Goal: Information Seeking & Learning: Learn about a topic

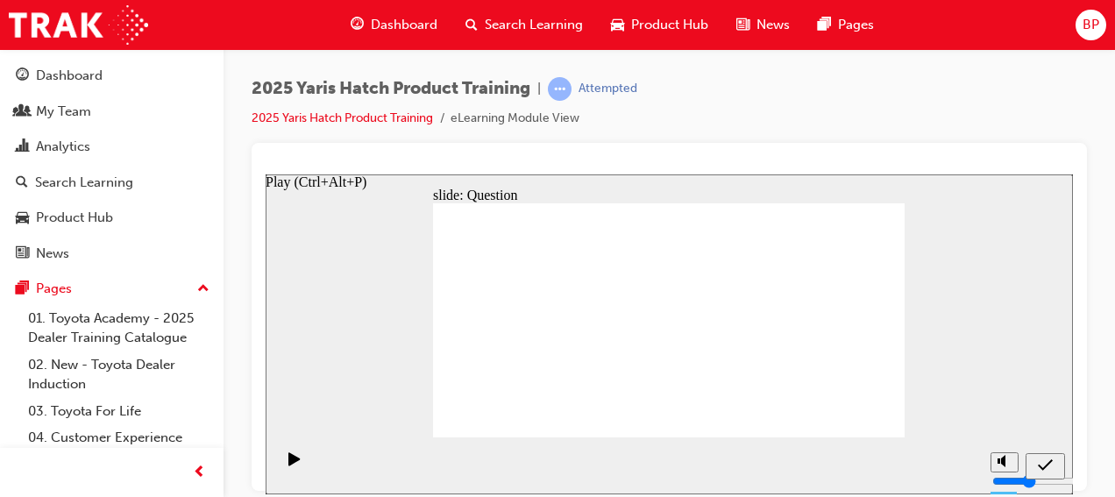
click at [281, 459] on div "Play (Ctrl+Alt+P)" at bounding box center [295, 467] width 30 height 30
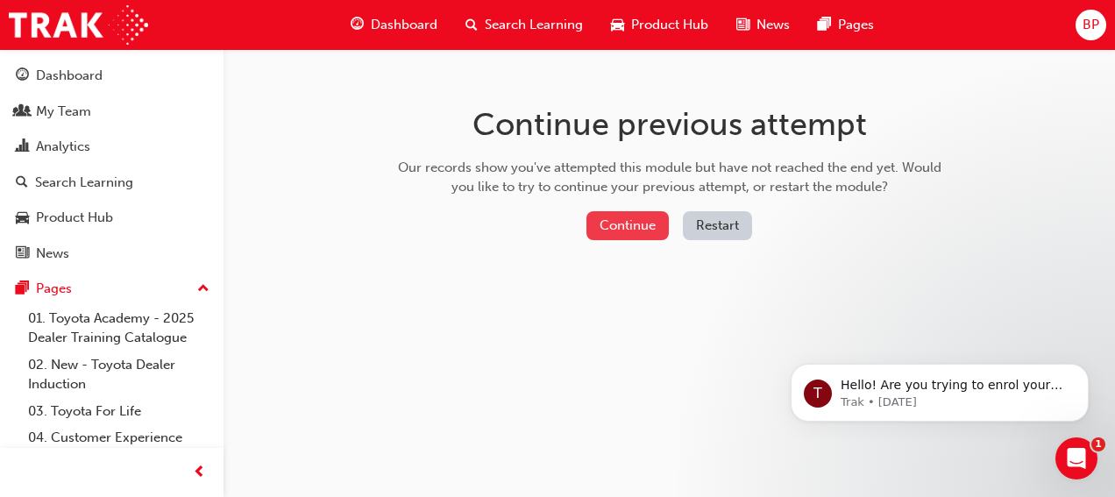
click at [638, 217] on button "Continue" at bounding box center [628, 225] width 82 height 29
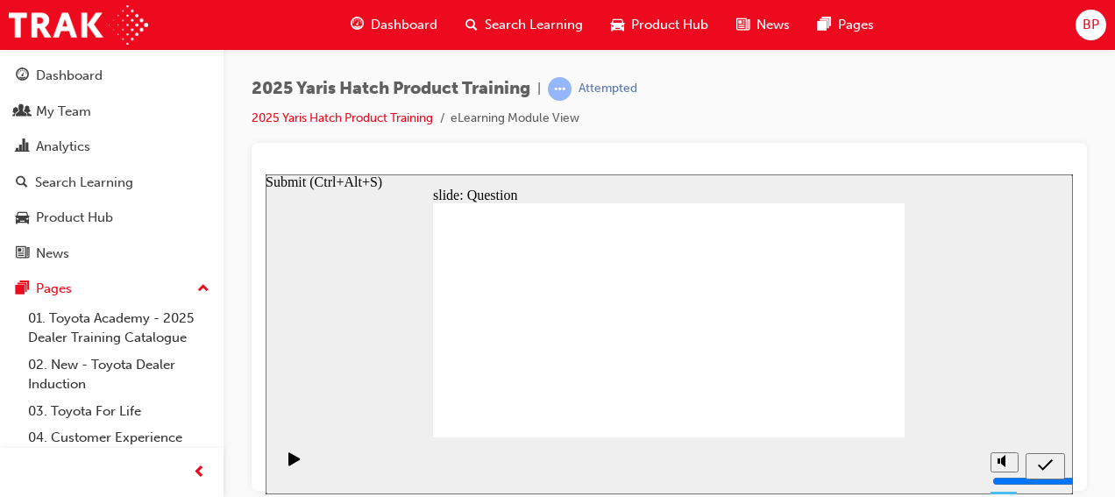
click at [1042, 457] on div "Submit (Ctrl+Alt+S)" at bounding box center [1045, 466] width 25 height 18
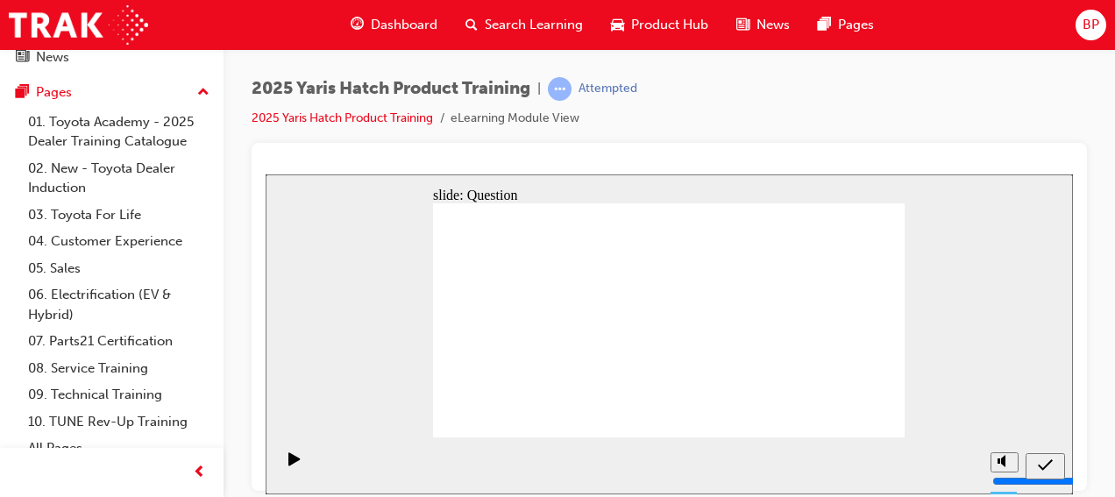
scroll to position [210, 0]
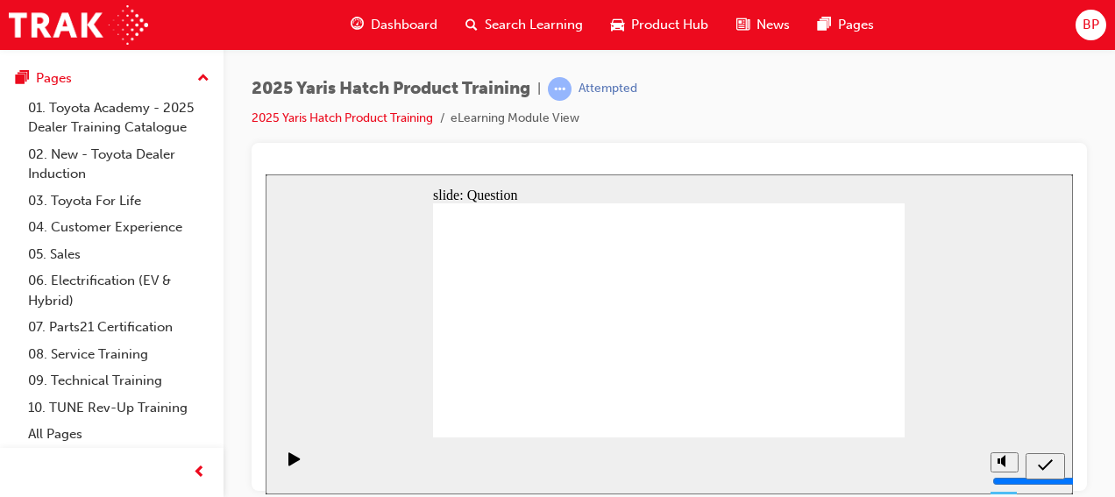
drag, startPoint x: 736, startPoint y: 300, endPoint x: 566, endPoint y: 375, distance: 185.3
drag, startPoint x: 663, startPoint y: 310, endPoint x: 740, endPoint y: 373, distance: 99.1
drag, startPoint x: 579, startPoint y: 296, endPoint x: 832, endPoint y: 366, distance: 262.7
drag, startPoint x: 811, startPoint y: 380, endPoint x: 449, endPoint y: 372, distance: 362.2
drag, startPoint x: 473, startPoint y: 315, endPoint x: 801, endPoint y: 382, distance: 335.6
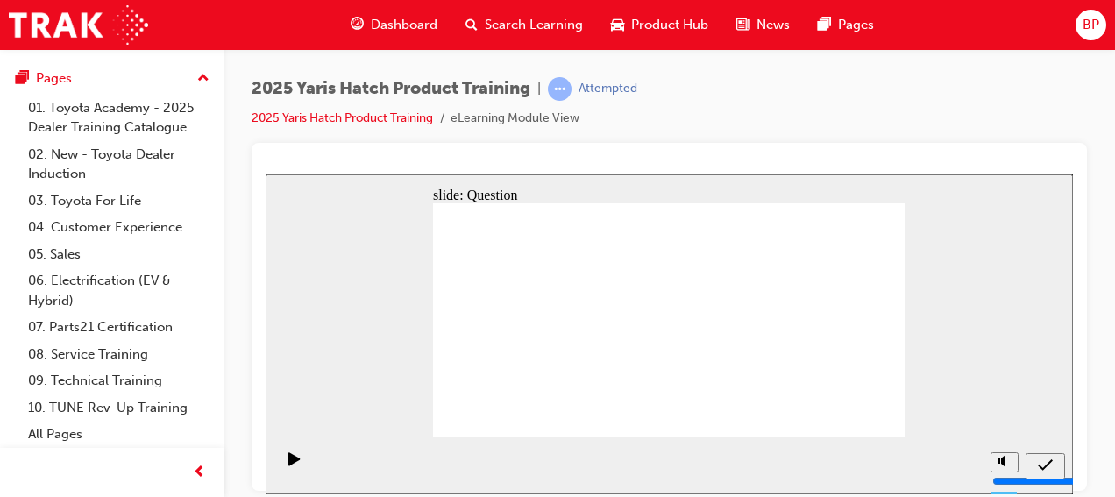
drag, startPoint x: 824, startPoint y: 302, endPoint x: 667, endPoint y: 377, distance: 174.1
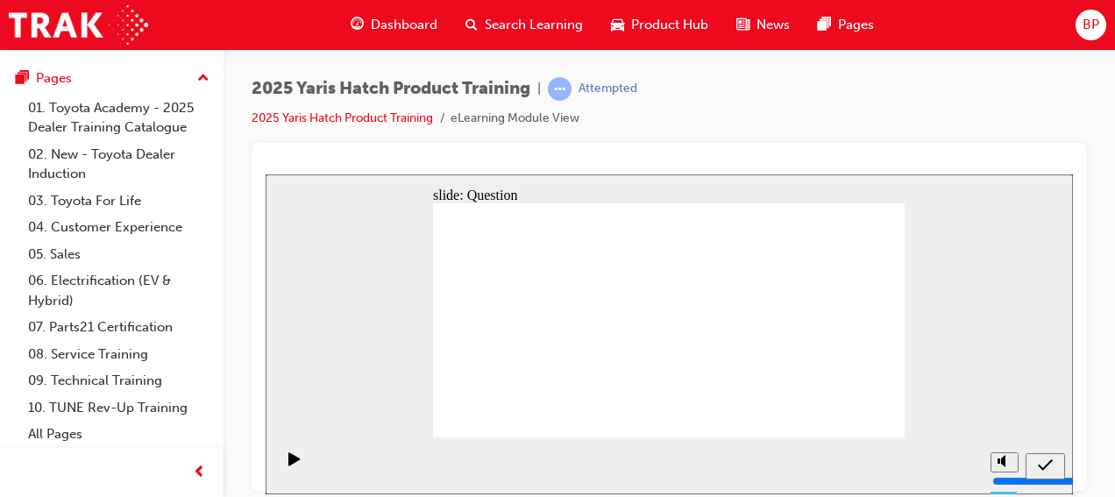
radio input "true"
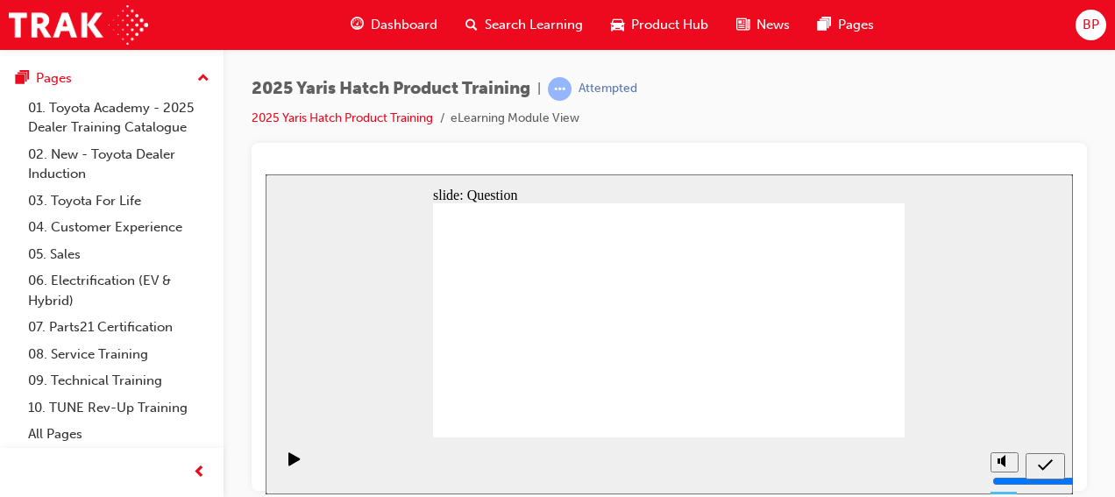
radio input "true"
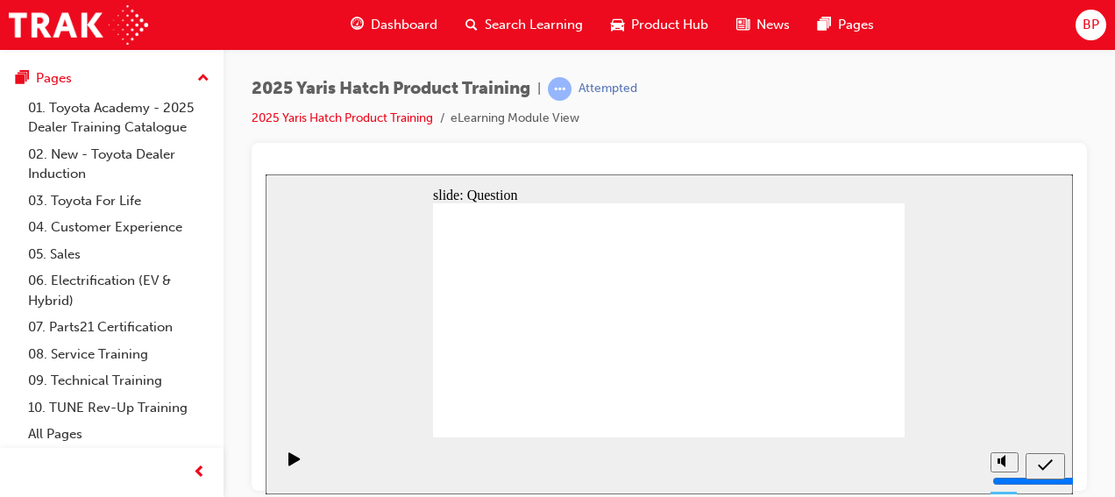
radio input "true"
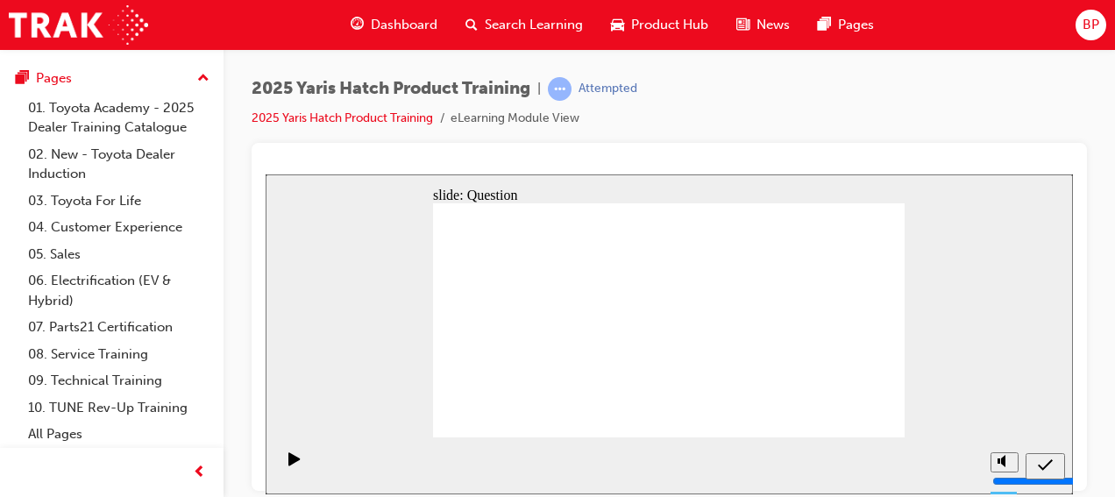
radio input "true"
drag, startPoint x: 664, startPoint y: 308, endPoint x: 756, endPoint y: 400, distance: 130.2
drag, startPoint x: 840, startPoint y: 304, endPoint x: 679, endPoint y: 369, distance: 173.9
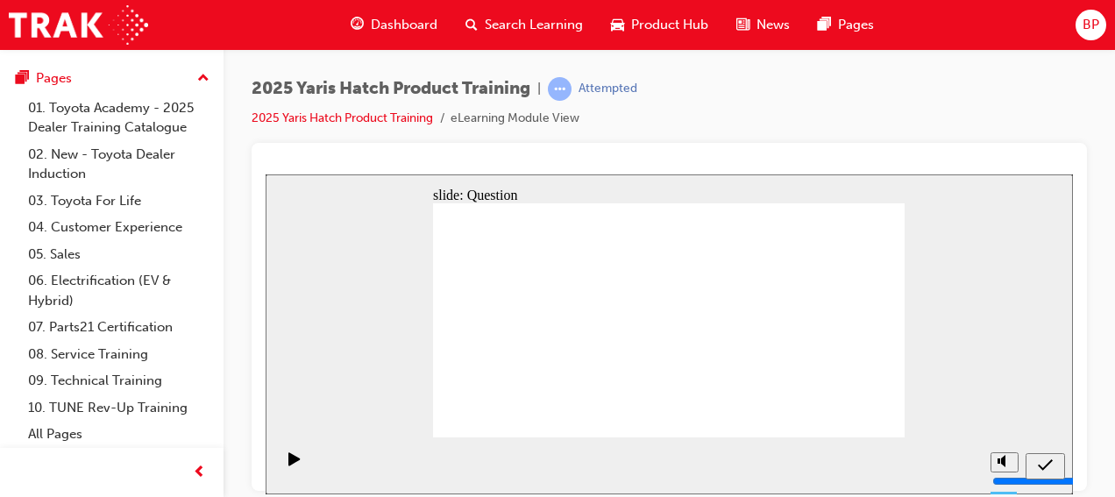
drag, startPoint x: 732, startPoint y: 310, endPoint x: 583, endPoint y: 375, distance: 162.6
drag, startPoint x: 580, startPoint y: 304, endPoint x: 836, endPoint y: 379, distance: 266.6
drag, startPoint x: 826, startPoint y: 375, endPoint x: 493, endPoint y: 382, distance: 333.2
drag, startPoint x: 505, startPoint y: 324, endPoint x: 836, endPoint y: 399, distance: 339.7
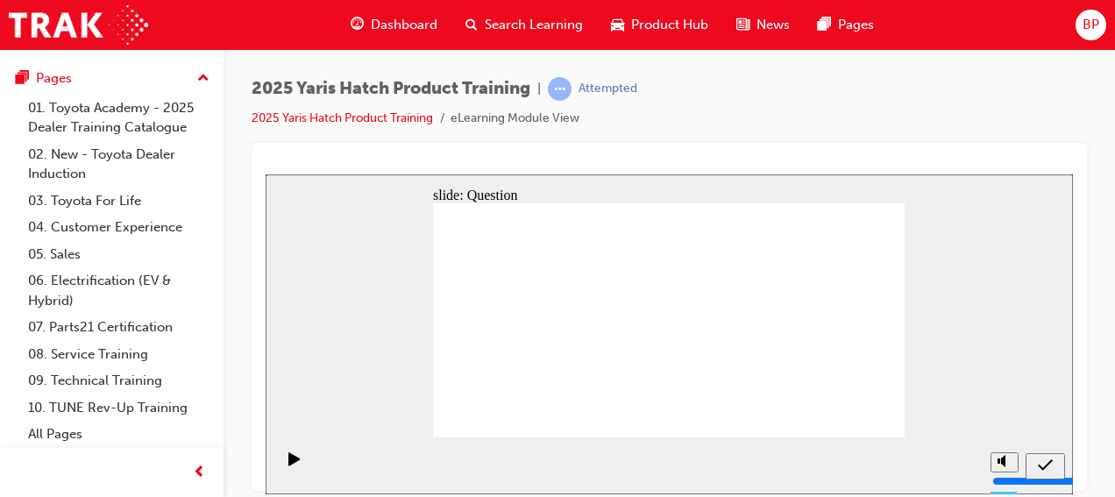
radio input "true"
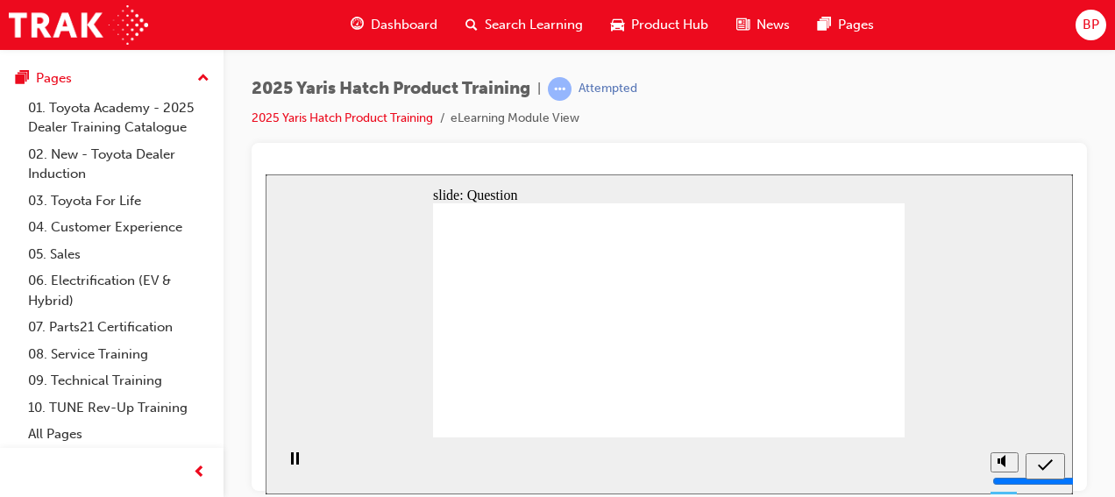
radio input "true"
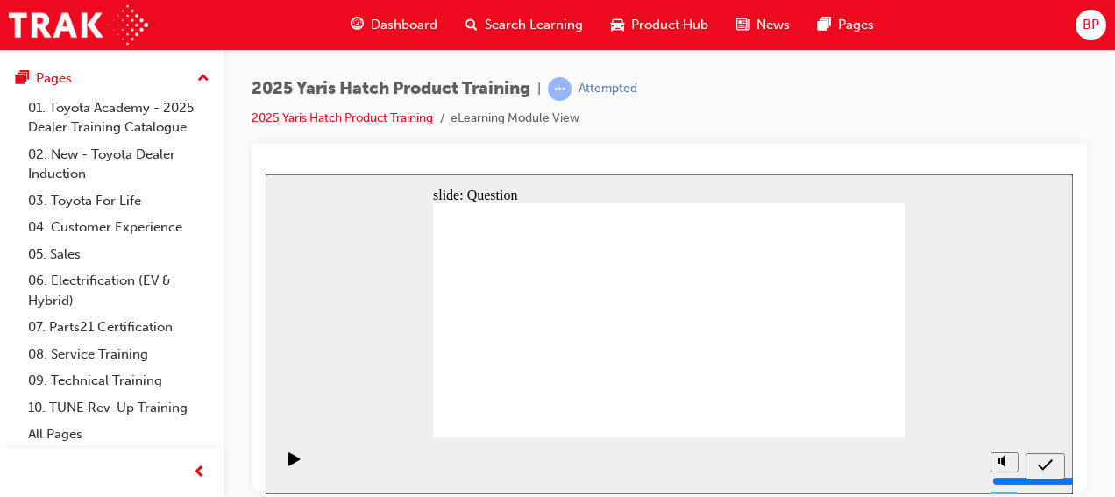
radio input "true"
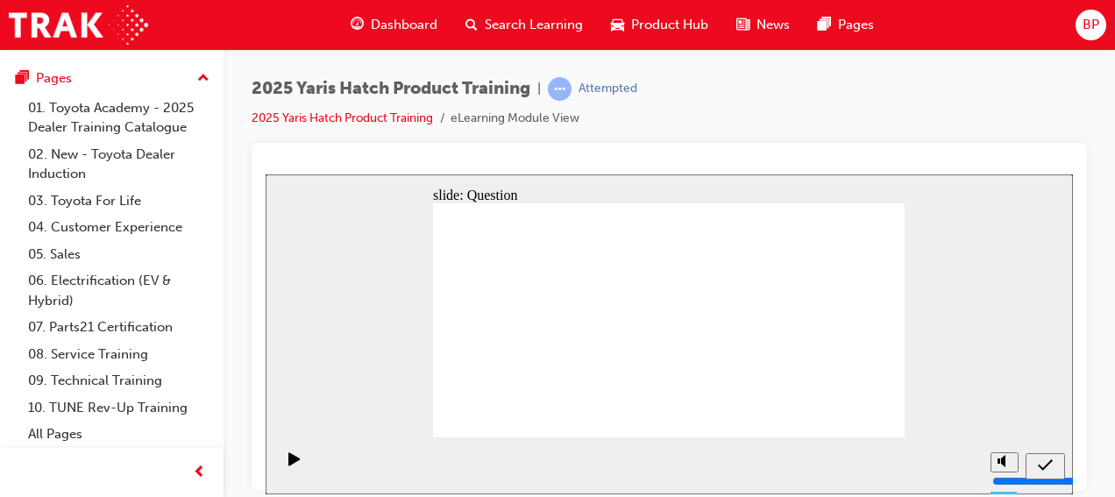
radio input "true"
drag, startPoint x: 488, startPoint y: 303, endPoint x: 827, endPoint y: 375, distance: 346.0
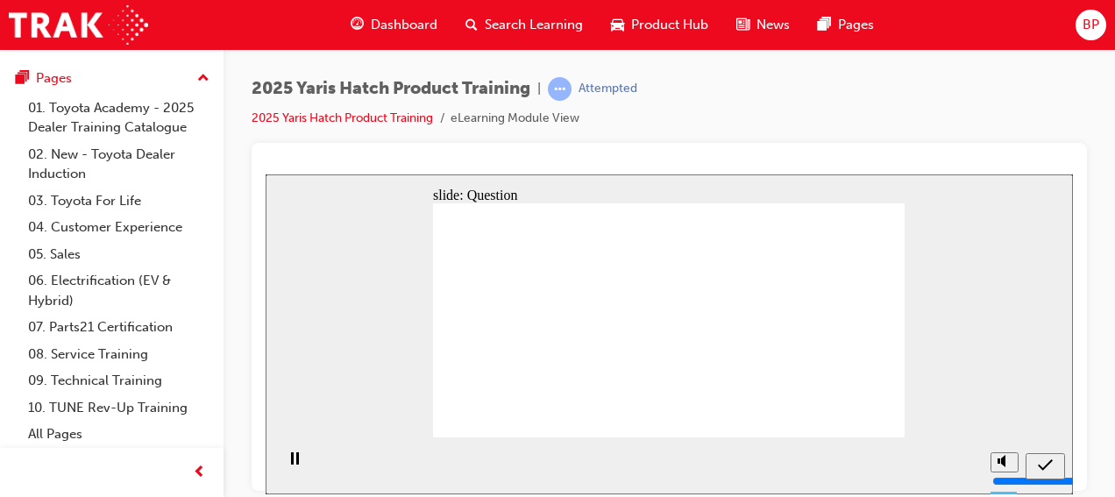
drag, startPoint x: 829, startPoint y: 304, endPoint x: 543, endPoint y: 372, distance: 294.5
drag, startPoint x: 573, startPoint y: 379, endPoint x: 645, endPoint y: 382, distance: 72.9
drag, startPoint x: 733, startPoint y: 310, endPoint x: 581, endPoint y: 376, distance: 165.3
drag, startPoint x: 671, startPoint y: 311, endPoint x: 754, endPoint y: 388, distance: 112.9
drag, startPoint x: 580, startPoint y: 307, endPoint x: 509, endPoint y: 370, distance: 95.7
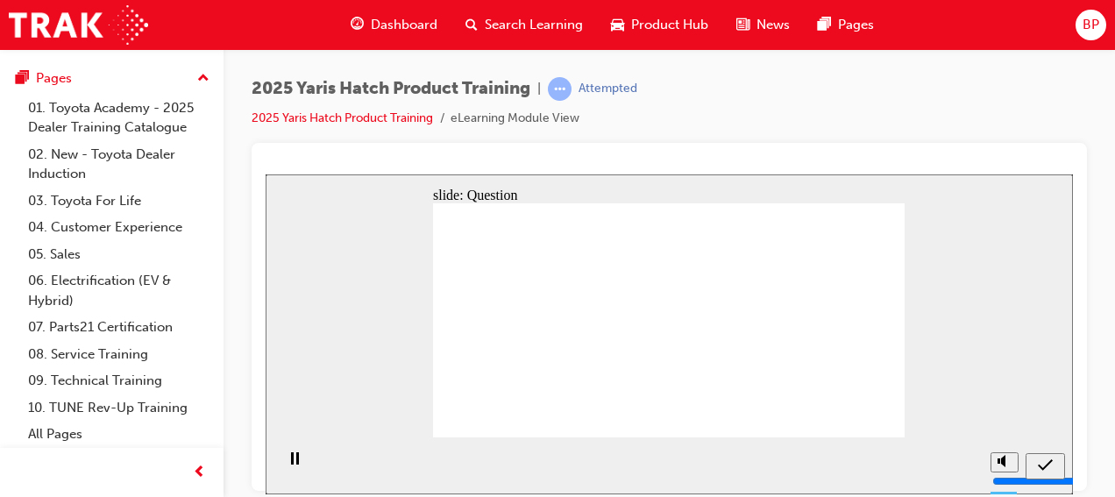
radio input "true"
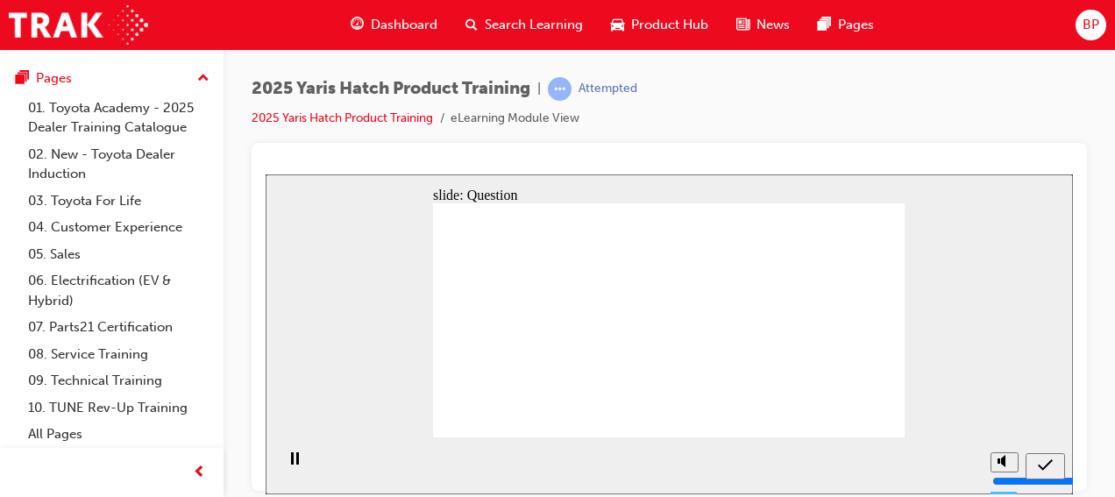
radio input "true"
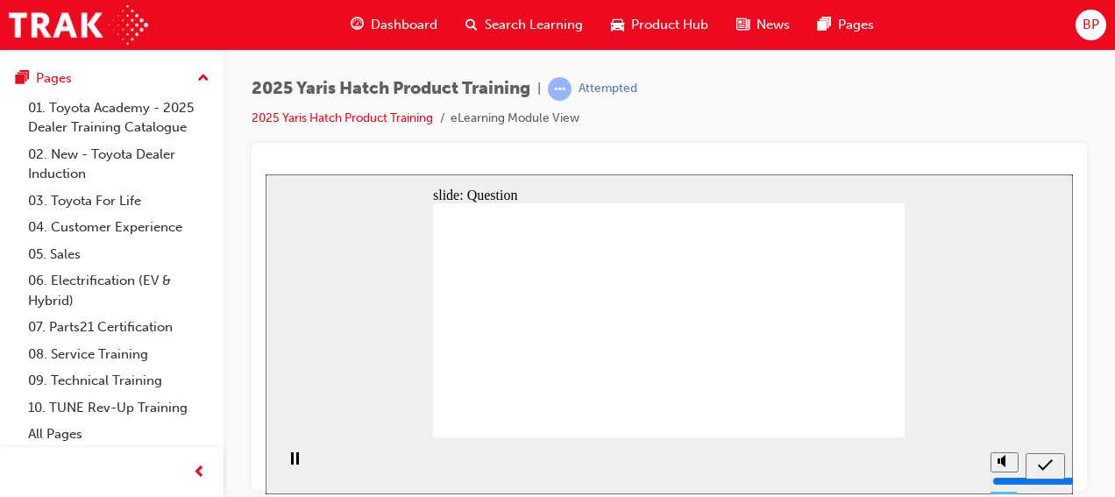
radio input "true"
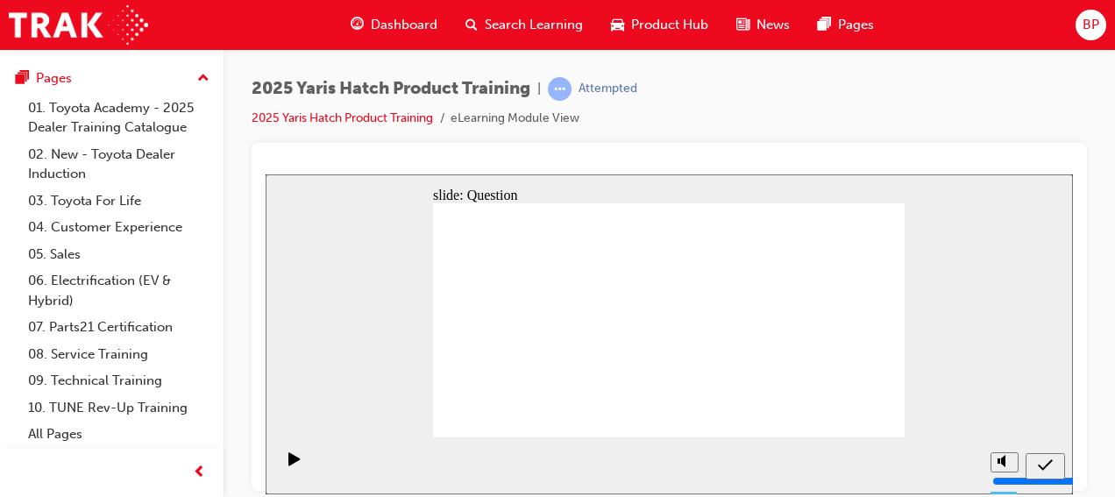
drag, startPoint x: 820, startPoint y: 295, endPoint x: 645, endPoint y: 368, distance: 189.0
drag, startPoint x: 738, startPoint y: 304, endPoint x: 556, endPoint y: 371, distance: 194.2
drag, startPoint x: 663, startPoint y: 303, endPoint x: 738, endPoint y: 372, distance: 101.8
drag, startPoint x: 568, startPoint y: 307, endPoint x: 489, endPoint y: 375, distance: 104.4
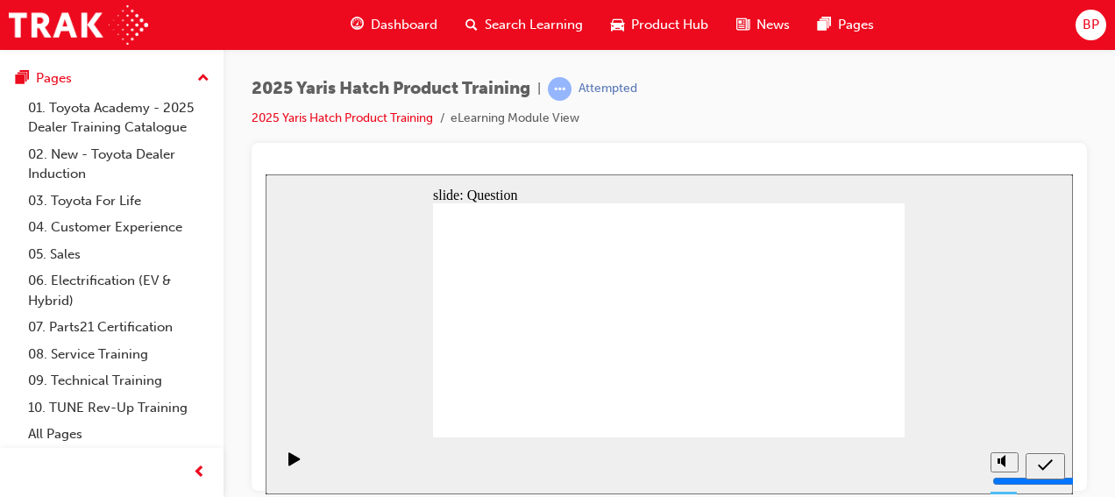
drag, startPoint x: 502, startPoint y: 290, endPoint x: 838, endPoint y: 365, distance: 344.0
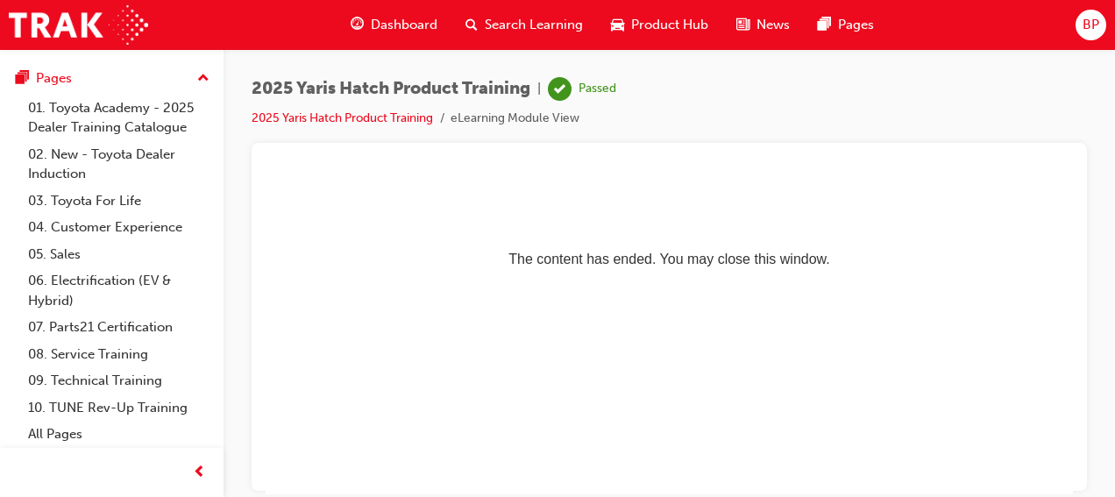
scroll to position [0, 0]
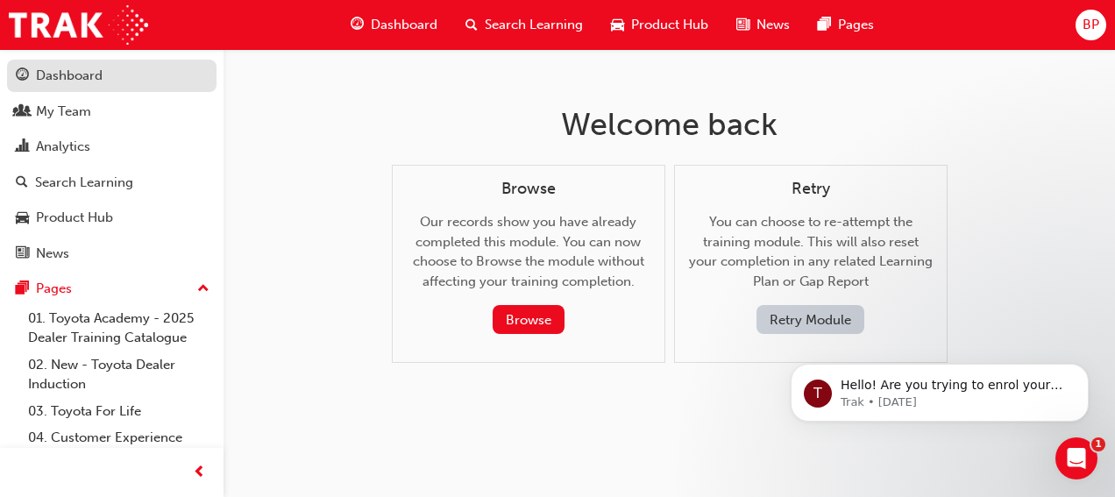
click at [44, 85] on div "Dashboard" at bounding box center [69, 76] width 67 height 20
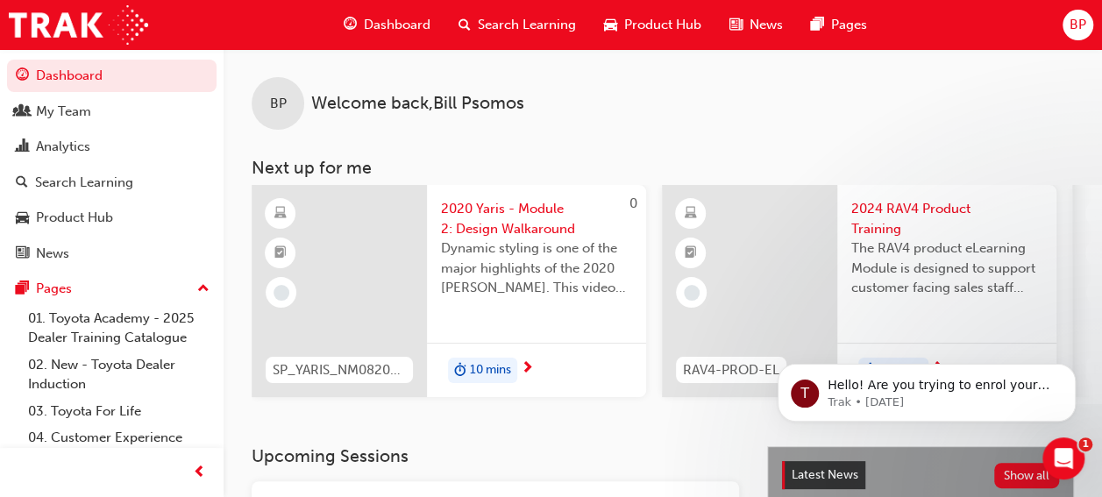
click at [475, 218] on span "2020 Yaris - Module 2: Design Walkaround" at bounding box center [536, 218] width 191 height 39
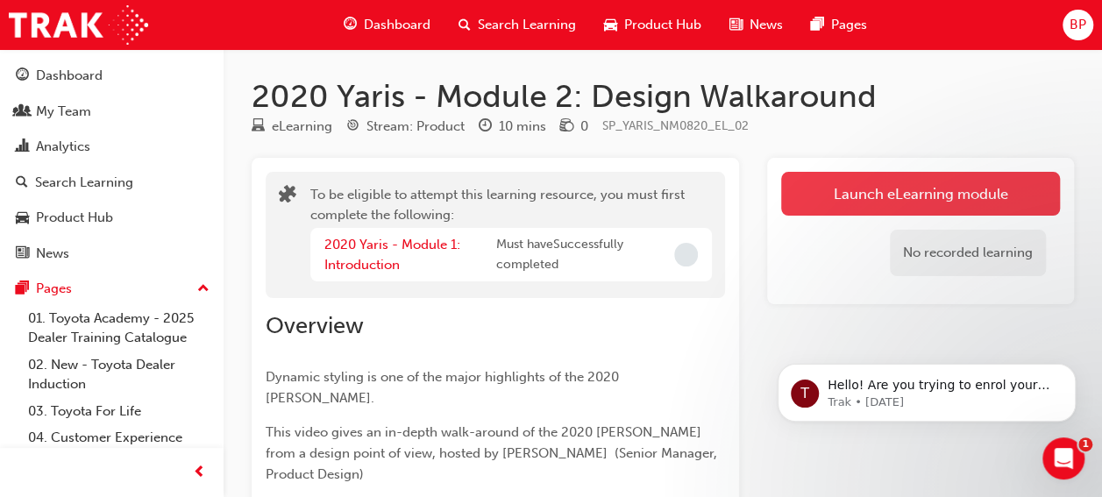
click at [916, 183] on button "Launch eLearning module" at bounding box center [920, 194] width 279 height 44
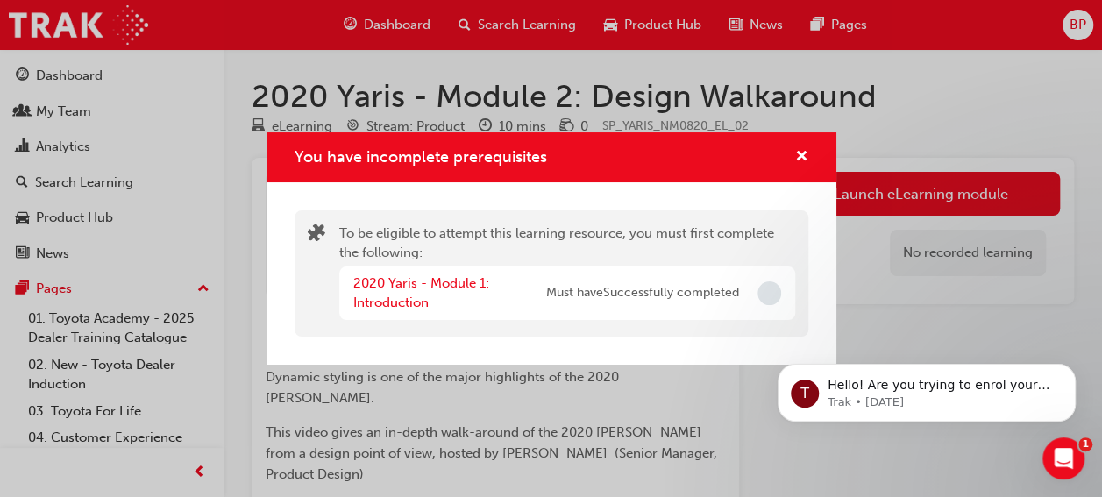
click at [400, 291] on div "2020 Yaris - Module 1: Introduction" at bounding box center [449, 293] width 193 height 39
click at [393, 283] on link "2020 Yaris - Module 1: Introduction" at bounding box center [421, 293] width 136 height 36
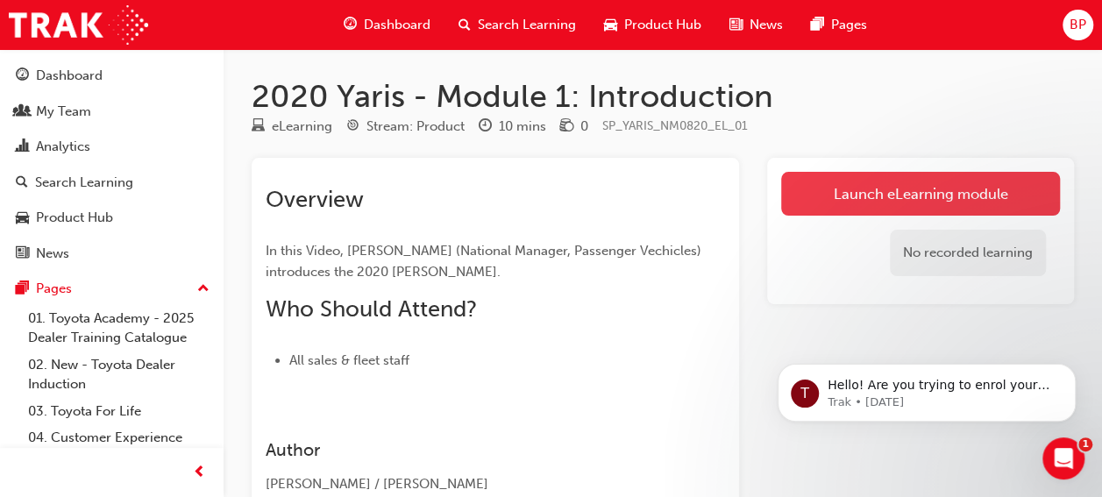
click at [850, 203] on link "Launch eLearning module" at bounding box center [920, 194] width 279 height 44
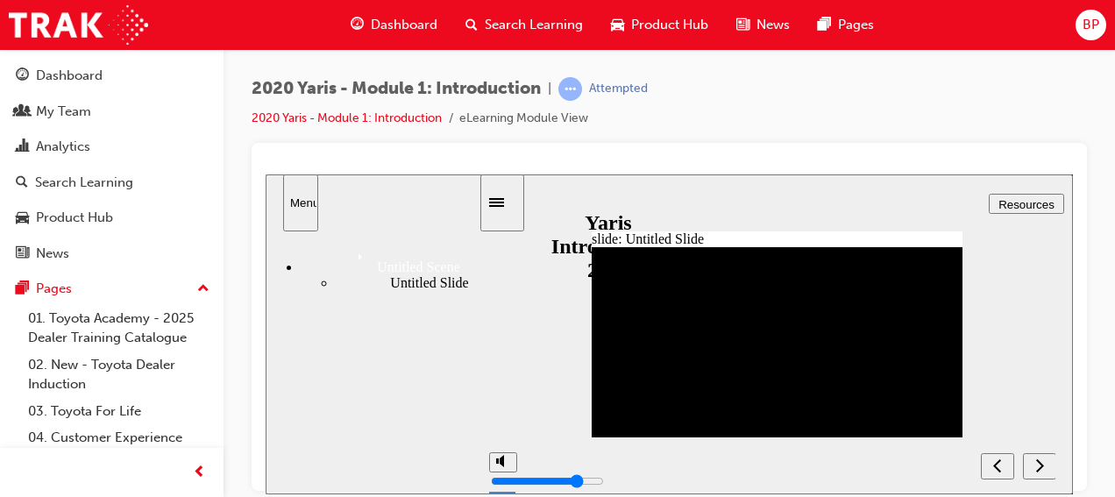
click at [1041, 461] on icon "next" at bounding box center [1039, 465] width 9 height 16
click at [722, 88] on div "2020 Yaris - Module 1: Introduction | Attempted 2020 Yaris - Module 1: Introduc…" at bounding box center [670, 110] width 836 height 66
click at [1040, 466] on icon "next" at bounding box center [1039, 465] width 9 height 16
click at [1037, 461] on icon "next" at bounding box center [1039, 465] width 9 height 16
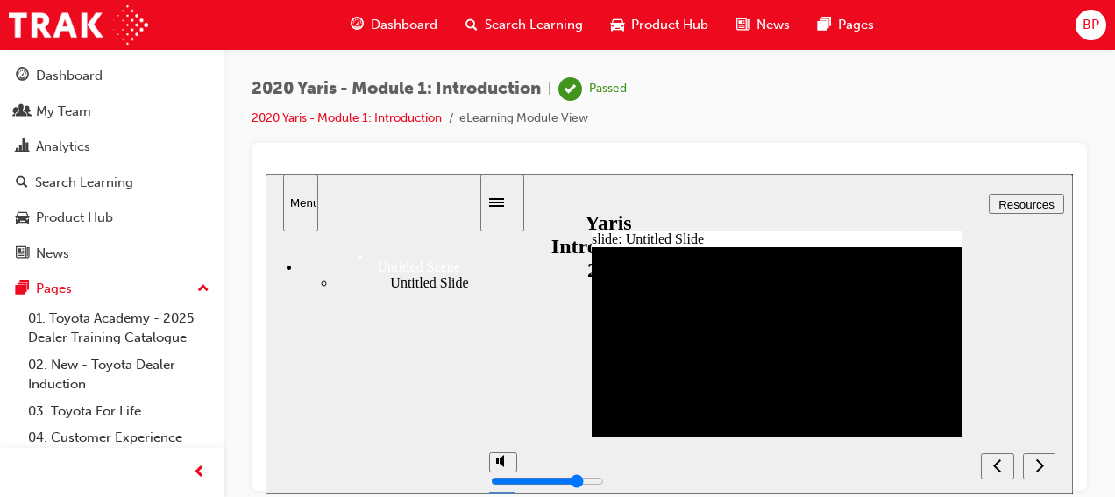
click at [1036, 459] on icon "next" at bounding box center [1039, 465] width 9 height 16
click at [1041, 459] on icon "next" at bounding box center [1039, 465] width 9 height 16
click at [46, 89] on link "Dashboard" at bounding box center [112, 76] width 210 height 32
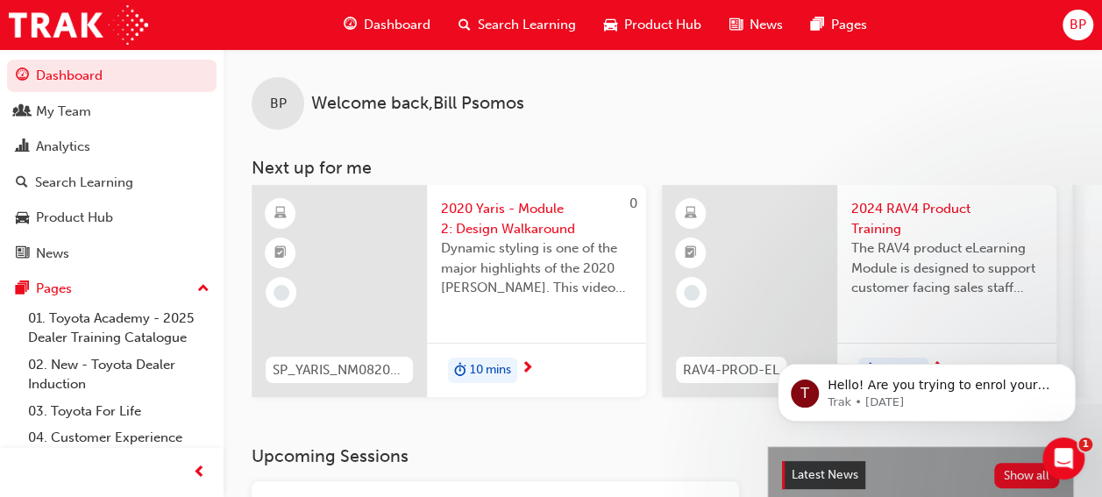
click at [496, 208] on span "2020 Yaris - Module 2: Design Walkaround" at bounding box center [536, 218] width 191 height 39
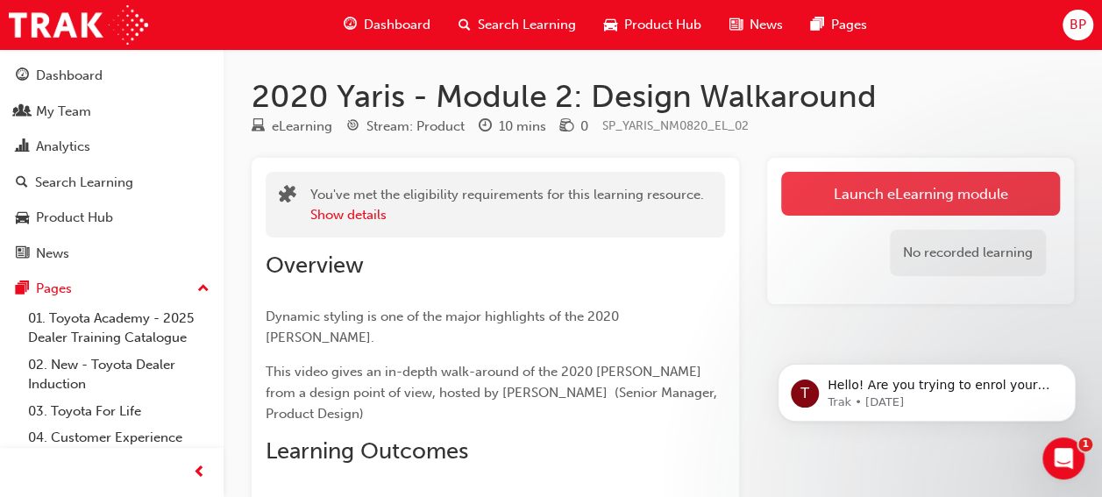
click at [815, 182] on button "Launch eLearning module" at bounding box center [920, 194] width 279 height 44
click at [854, 195] on link "Launch eLearning module" at bounding box center [920, 194] width 279 height 44
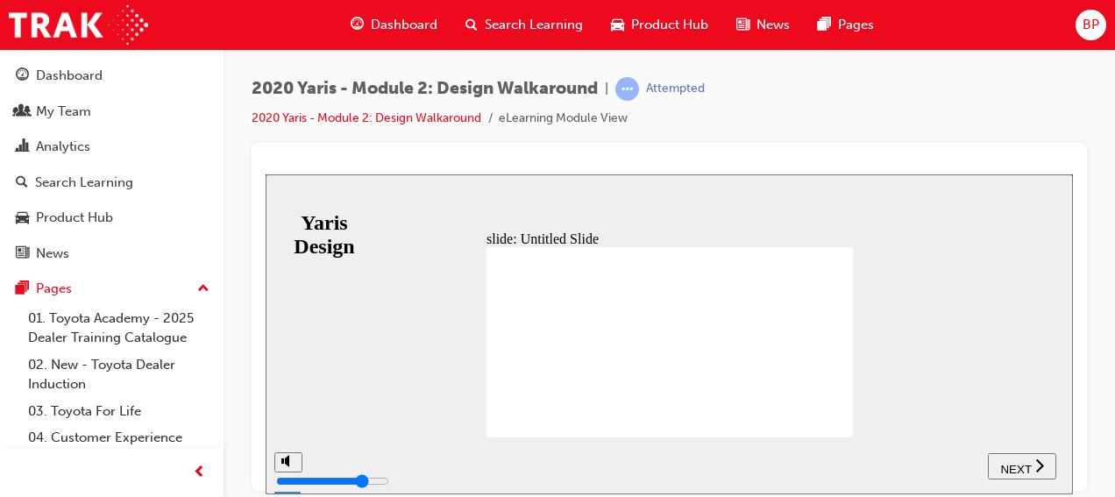
click at [1020, 456] on button "NEXT" at bounding box center [1022, 465] width 68 height 26
click at [1023, 464] on span "NEXT" at bounding box center [1024, 468] width 31 height 13
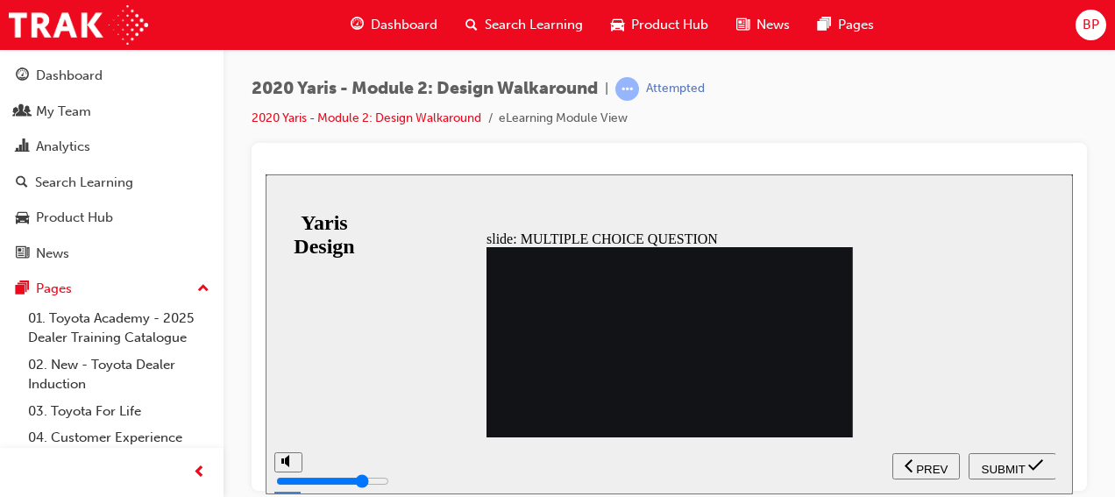
click at [1023, 464] on span "SUBMIT" at bounding box center [1004, 468] width 44 height 13
radio input "true"
click at [1010, 465] on span "SUBMIT" at bounding box center [1004, 468] width 44 height 13
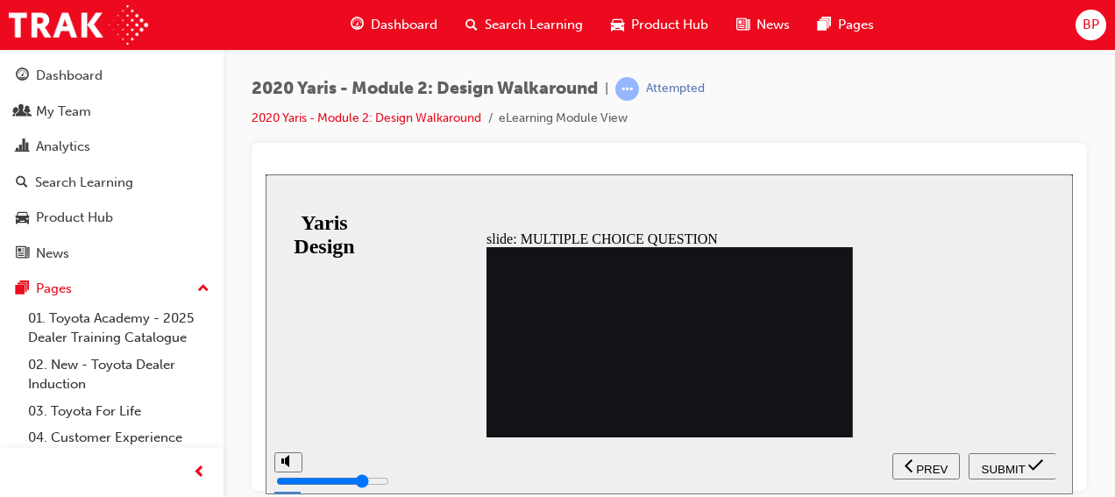
radio input "true"
click at [1019, 464] on span "SUBMIT" at bounding box center [1004, 468] width 44 height 13
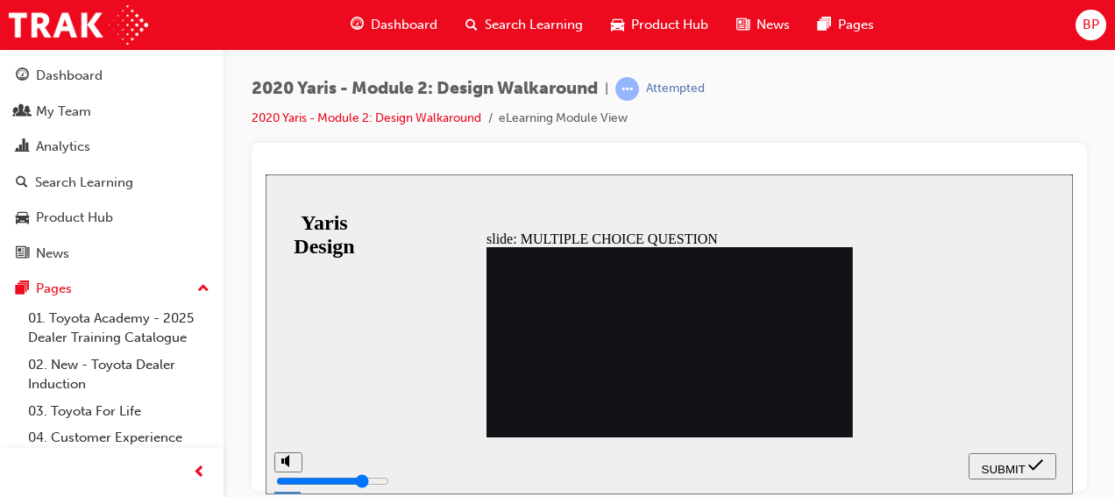
radio input "true"
click at [1001, 462] on span "SUBMIT" at bounding box center [1004, 468] width 44 height 13
radio input "true"
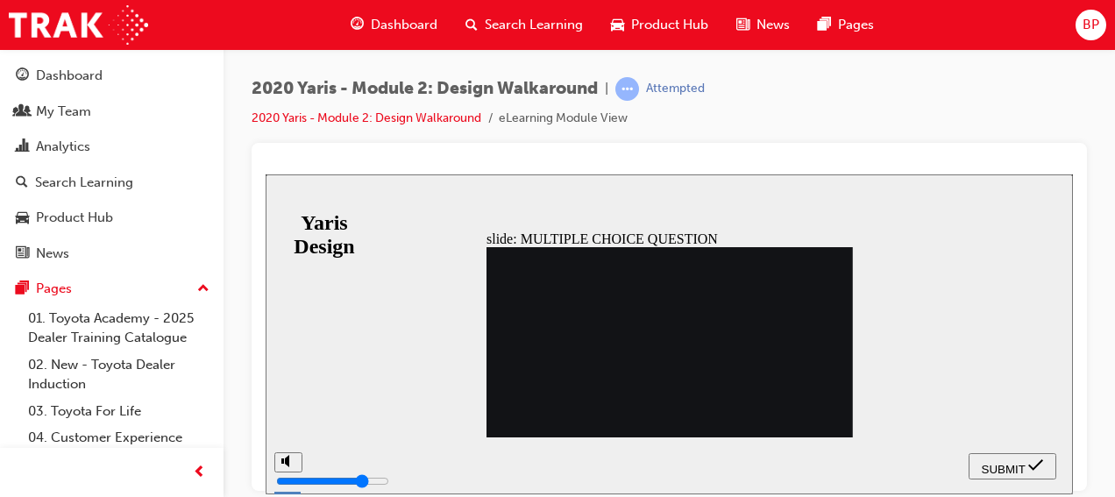
click at [989, 465] on span "SUBMIT" at bounding box center [1004, 468] width 44 height 13
radio input "true"
click at [989, 456] on button "SUBMIT" at bounding box center [1013, 465] width 88 height 26
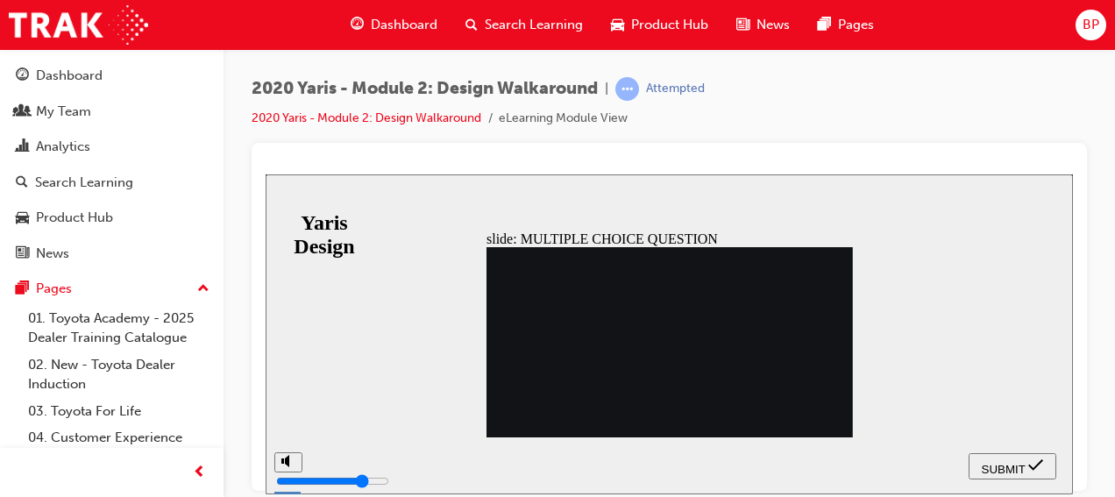
radio input "true"
click at [1037, 473] on icon "submit" at bounding box center [1035, 465] width 15 height 16
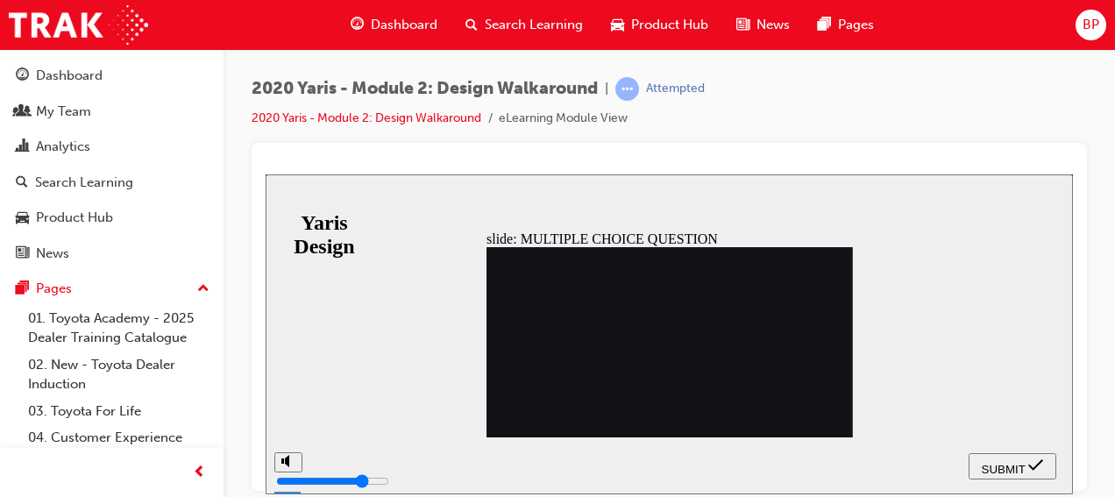
radio input "true"
click at [1039, 474] on button "SUBMIT" at bounding box center [1013, 465] width 88 height 26
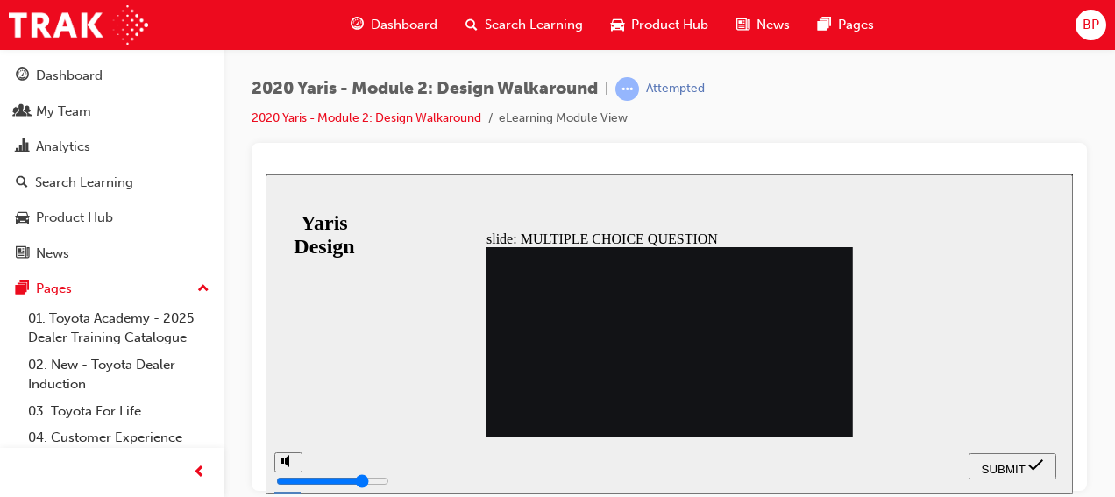
radio input "true"
click at [1000, 468] on span "SUBMIT" at bounding box center [1004, 468] width 44 height 13
radio input "true"
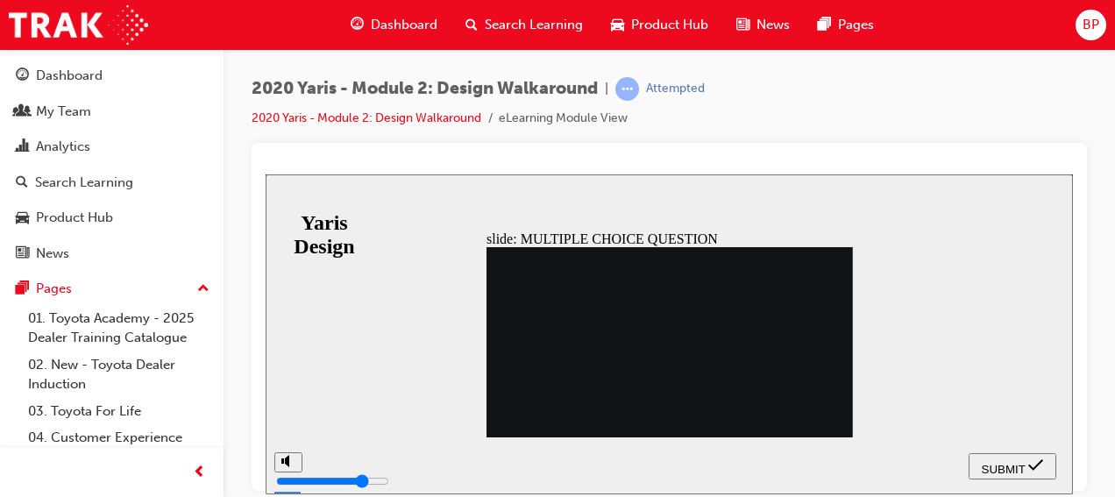
click at [987, 466] on span "SUBMIT" at bounding box center [1004, 468] width 44 height 13
radio input "true"
click at [1005, 451] on nav "SUBMIT NEXT PREV" at bounding box center [1013, 465] width 88 height 57
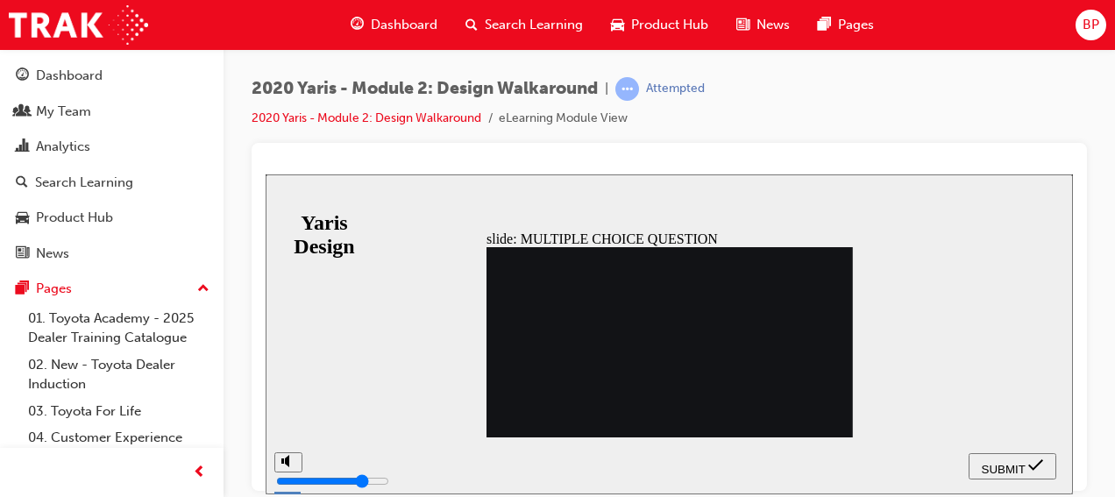
click at [1007, 462] on span "SUBMIT" at bounding box center [1004, 468] width 44 height 13
radio input "true"
click at [995, 453] on button "SUBMIT" at bounding box center [1013, 465] width 88 height 26
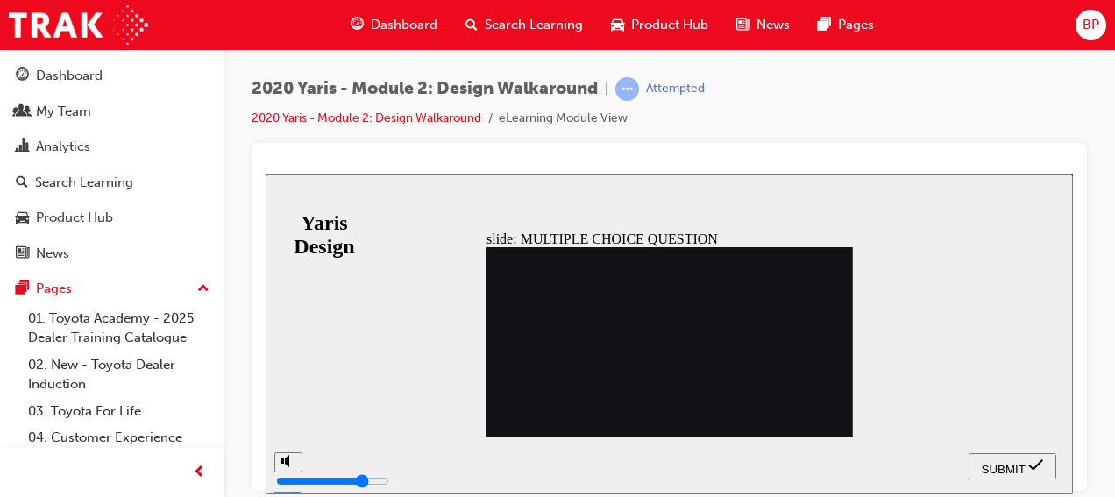
radio input "true"
click at [1017, 471] on span "SUBMIT" at bounding box center [1004, 468] width 44 height 13
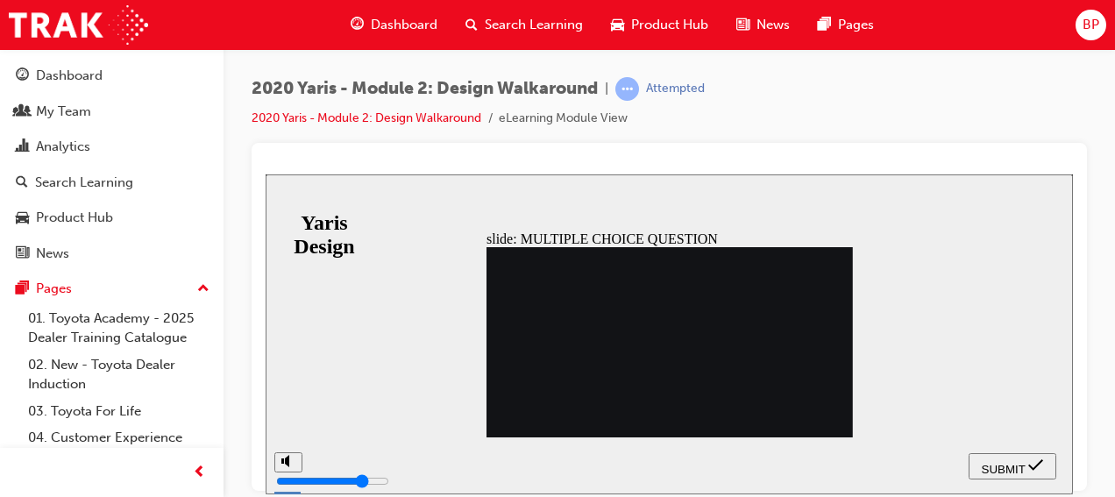
radio input "true"
click at [1001, 462] on span "SUBMIT" at bounding box center [1004, 468] width 44 height 13
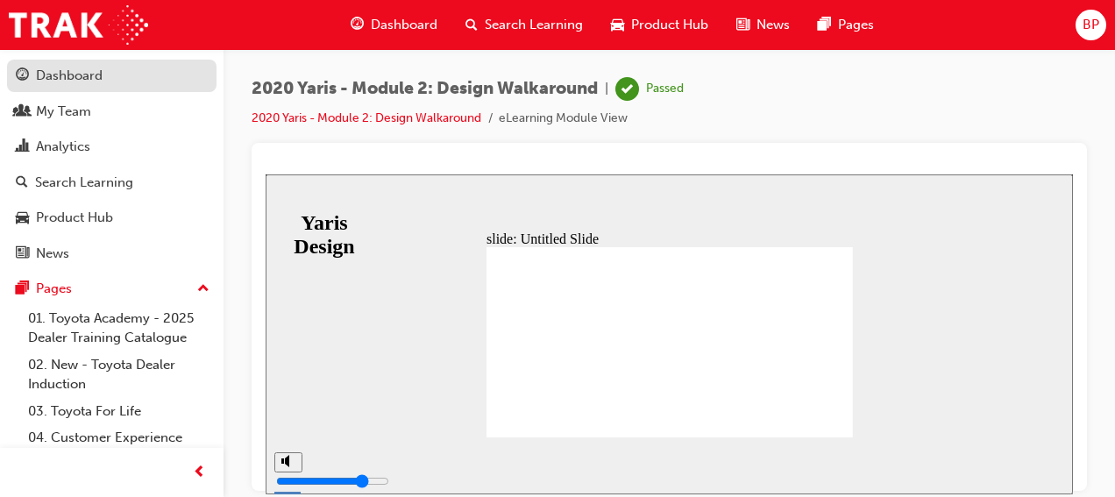
click at [71, 80] on div "Dashboard" at bounding box center [69, 76] width 67 height 20
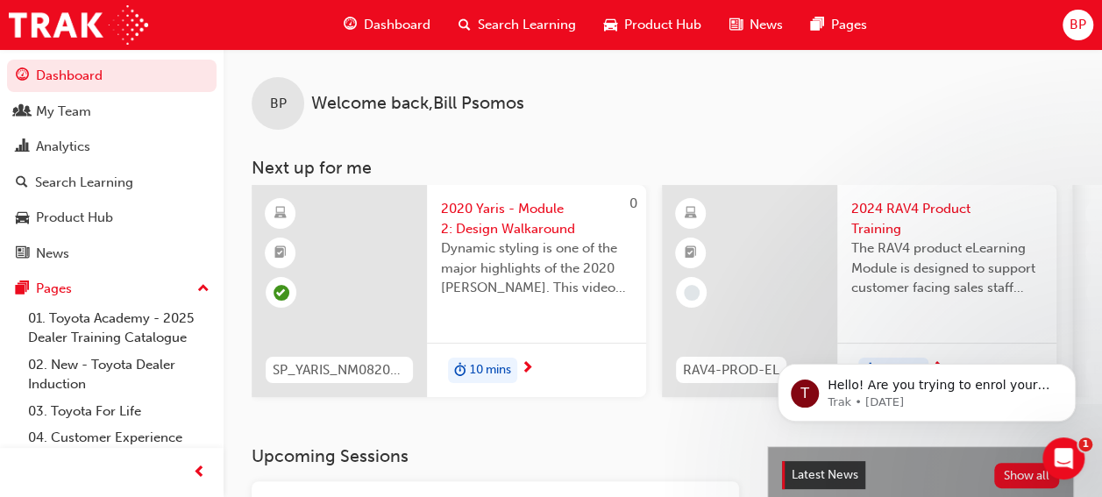
click at [491, 211] on span "2020 Yaris - Module 2: Design Walkaround" at bounding box center [536, 218] width 191 height 39
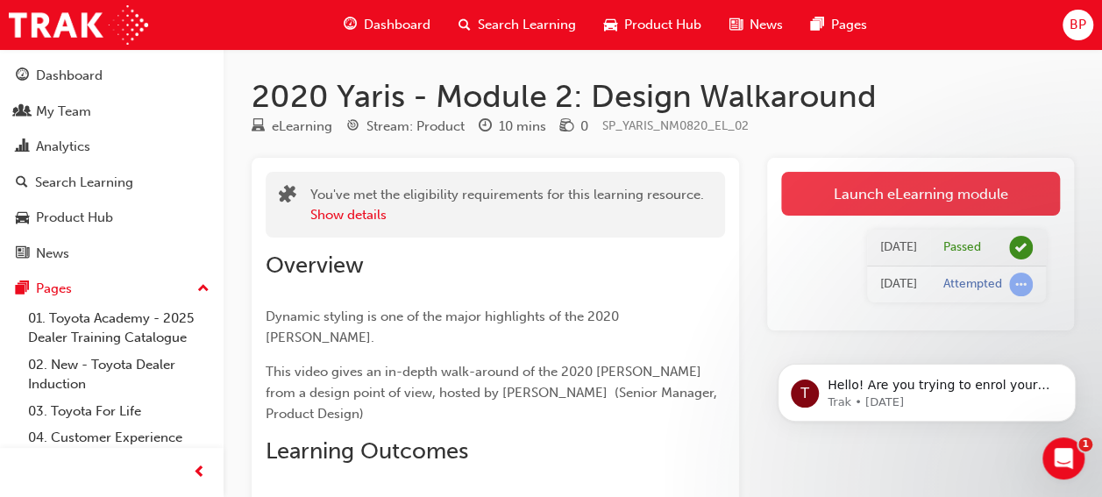
click at [856, 193] on link "Launch eLearning module" at bounding box center [920, 194] width 279 height 44
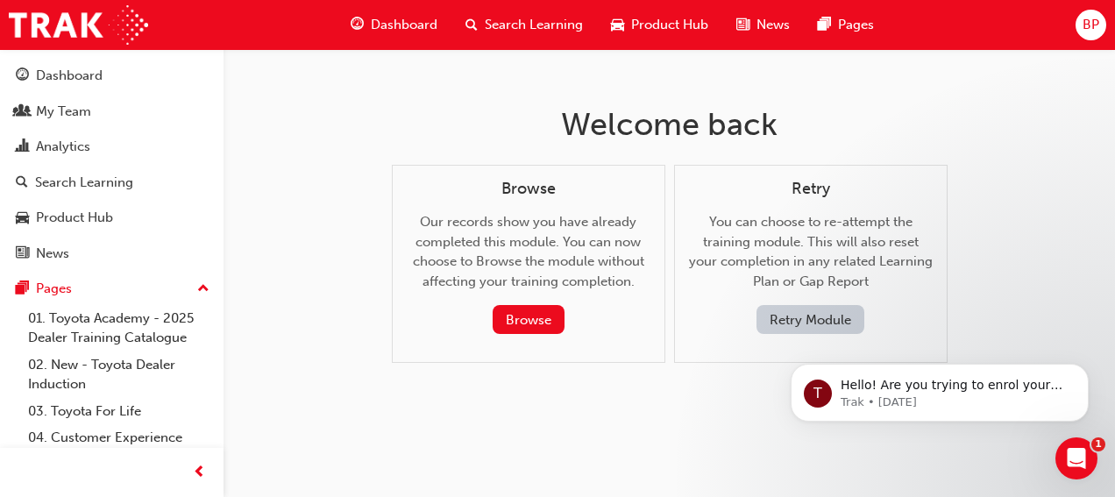
click at [46, 50] on div "Dashboard My Team Analytics Search Learning Product Hub News Pages Pages 01. To…" at bounding box center [112, 357] width 224 height 616
click at [67, 72] on div "Dashboard" at bounding box center [69, 76] width 67 height 20
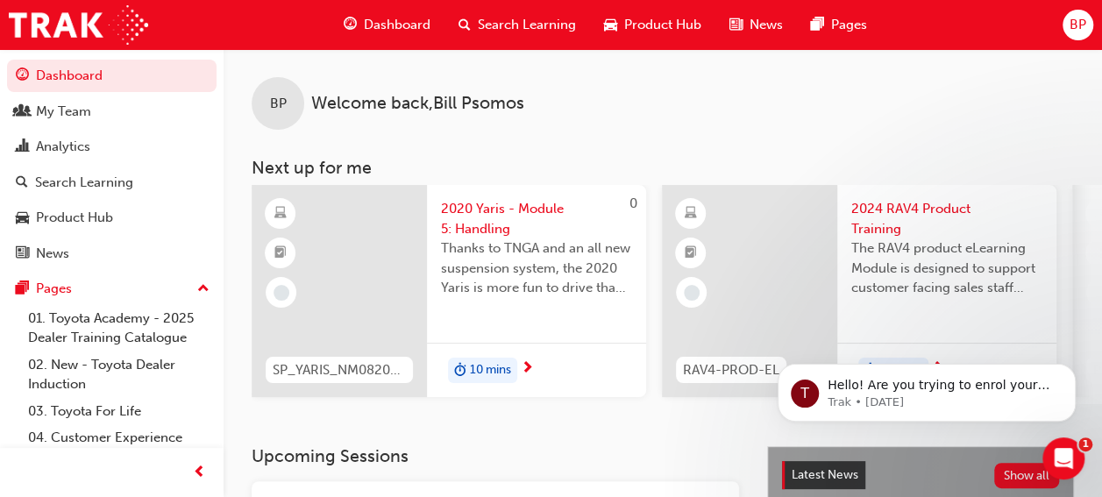
click at [489, 225] on span "2020 Yaris - Module 5: Handling" at bounding box center [536, 218] width 191 height 39
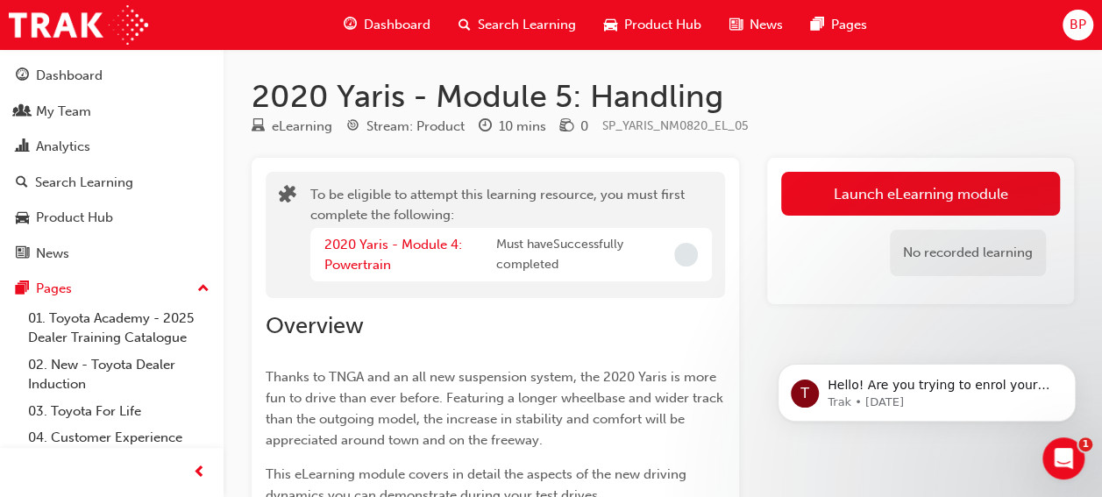
click at [358, 253] on div "2020 Yaris - Module 4: Powertrain" at bounding box center [410, 254] width 172 height 39
click at [357, 245] on link "2020 Yaris - Module 4: Powertrain" at bounding box center [393, 255] width 138 height 36
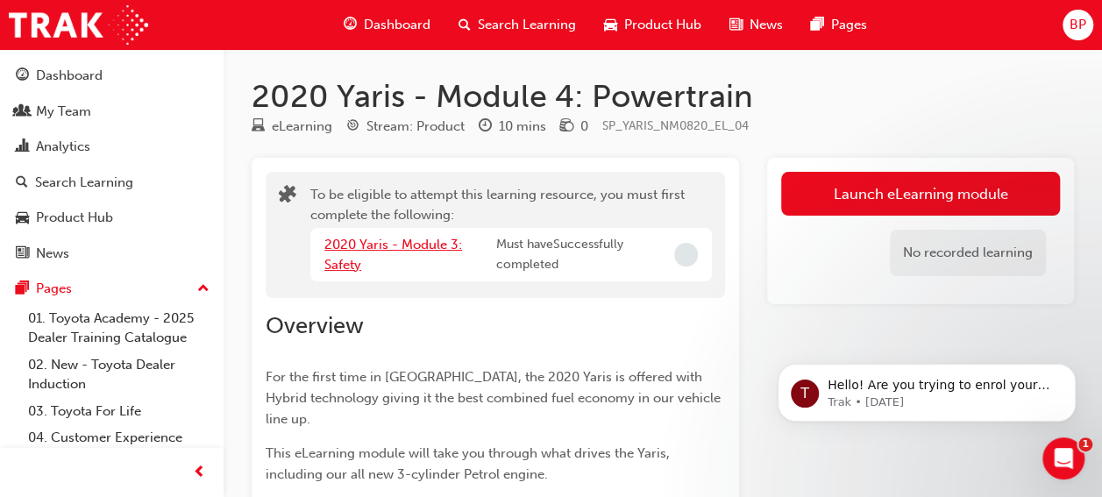
click at [357, 245] on link "2020 Yaris - Module 3: Safety" at bounding box center [393, 255] width 138 height 36
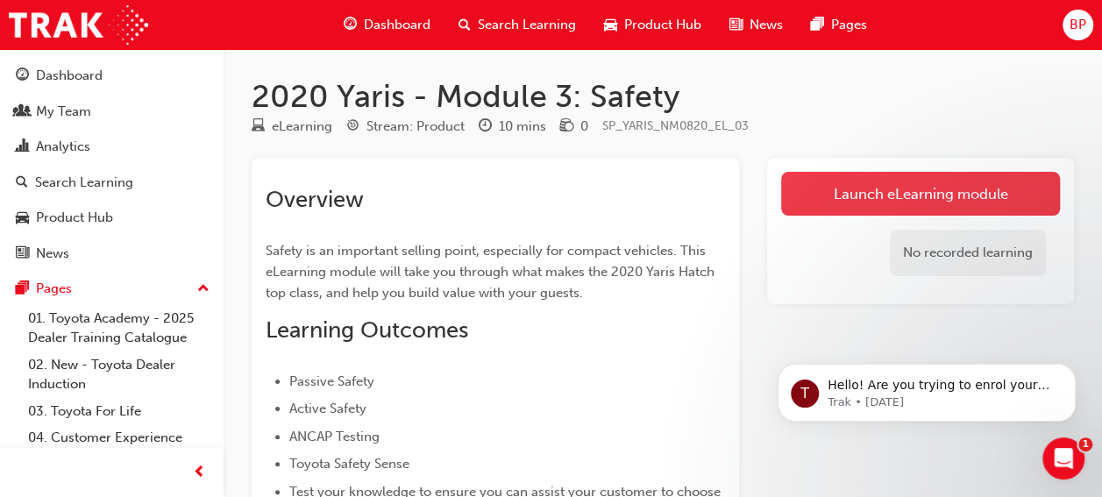
click at [845, 192] on link "Launch eLearning module" at bounding box center [920, 194] width 279 height 44
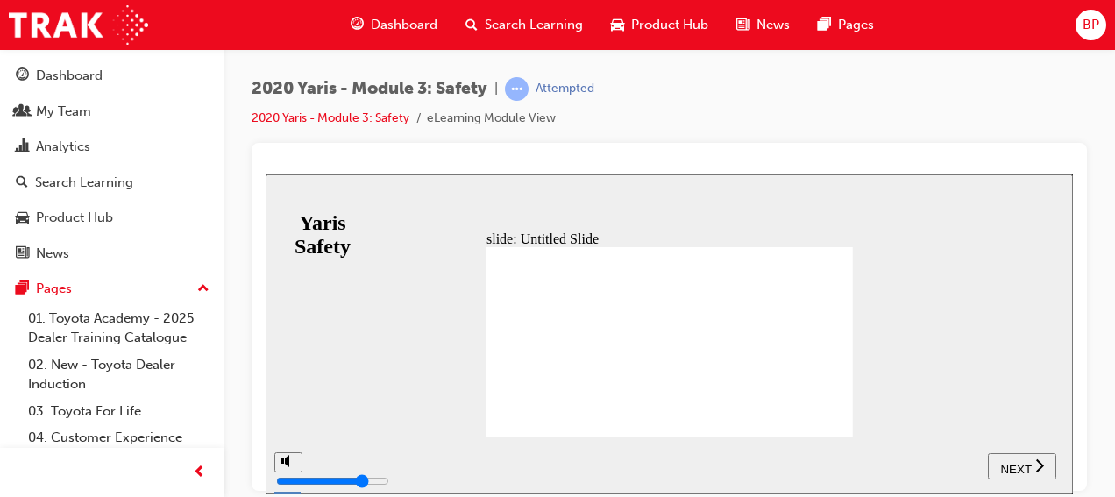
click at [1023, 467] on span "NEXT" at bounding box center [1015, 468] width 31 height 13
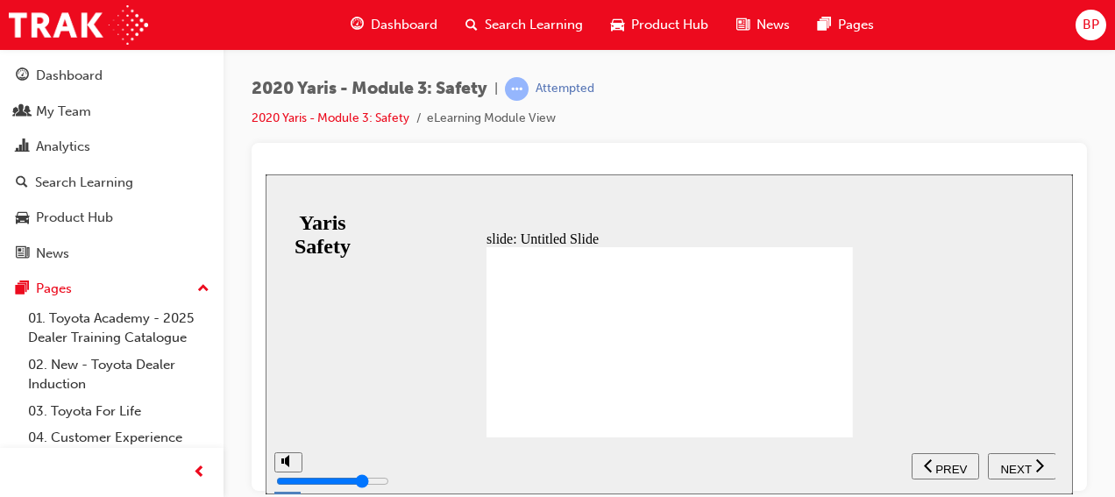
click at [1023, 467] on span "NEXT" at bounding box center [1015, 468] width 31 height 13
click at [1023, 467] on span "PREV" at bounding box center [1029, 468] width 32 height 13
click at [1023, 467] on span "NEXT" at bounding box center [1015, 468] width 31 height 13
click at [1023, 467] on span "PREV" at bounding box center [1029, 468] width 32 height 13
click at [1023, 467] on span "NEXT" at bounding box center [1015, 468] width 31 height 13
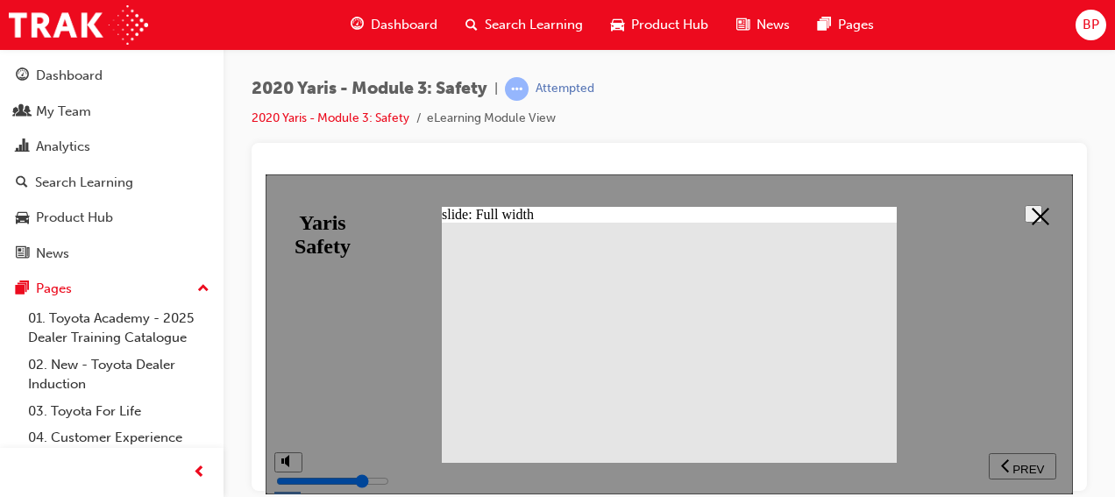
click at [1042, 215] on button at bounding box center [1034, 213] width 18 height 18
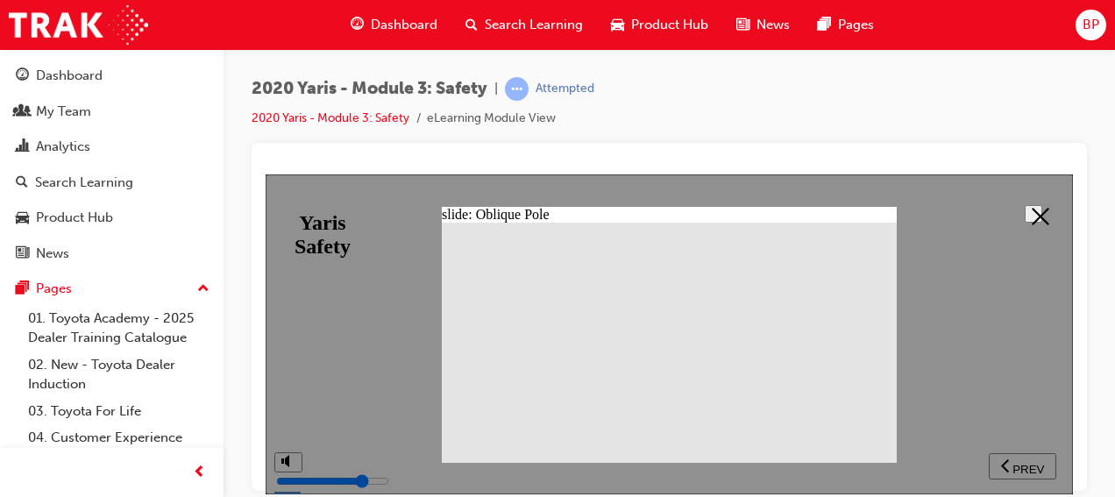
click at [1033, 207] on icon at bounding box center [1041, 216] width 18 height 18
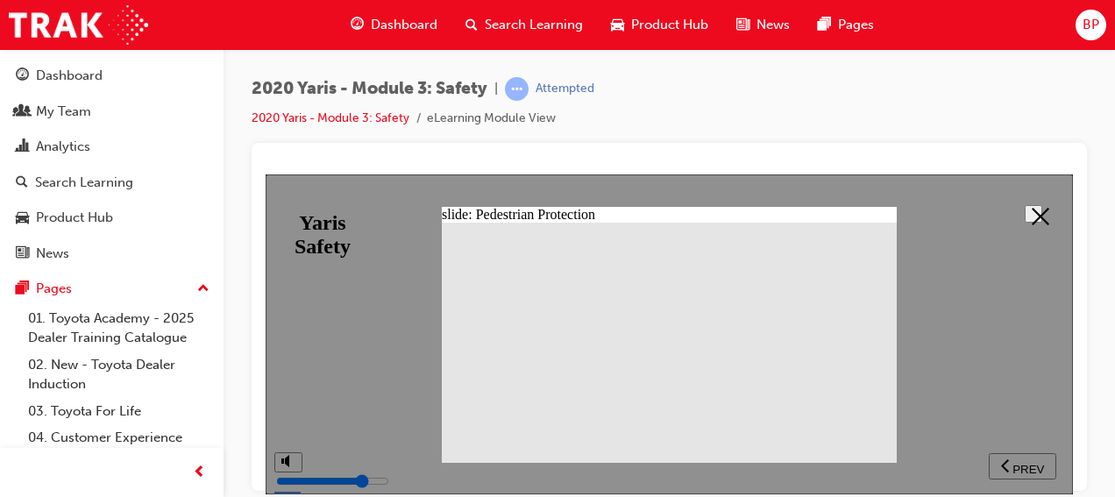
click at [1032, 210] on polygon at bounding box center [1041, 216] width 18 height 18
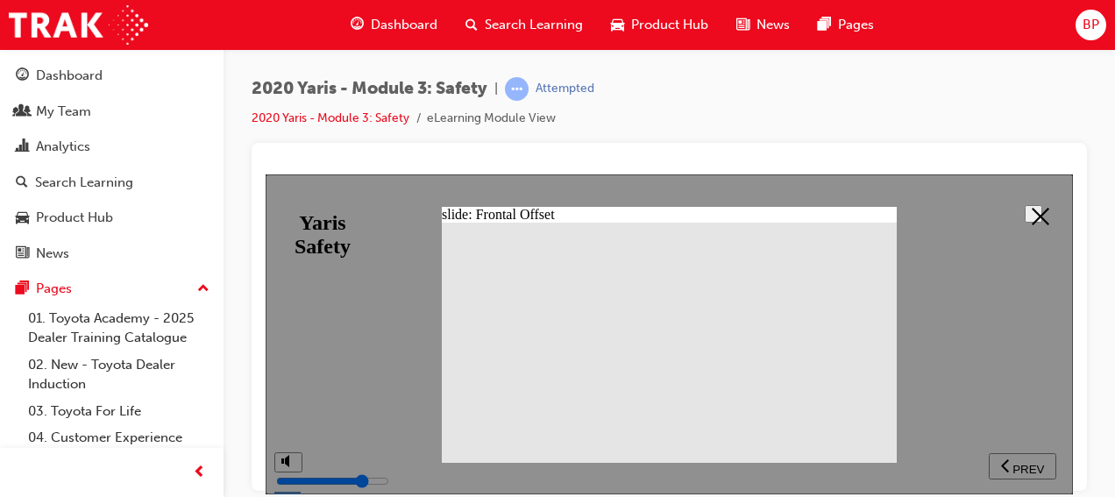
click at [1032, 213] on icon at bounding box center [1041, 216] width 18 height 18
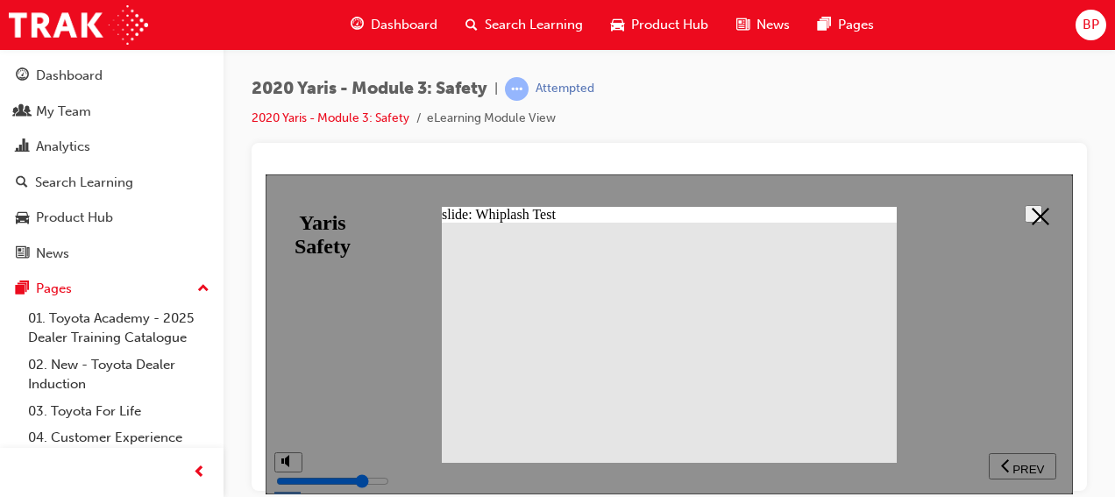
click at [1032, 215] on polygon at bounding box center [1041, 216] width 18 height 18
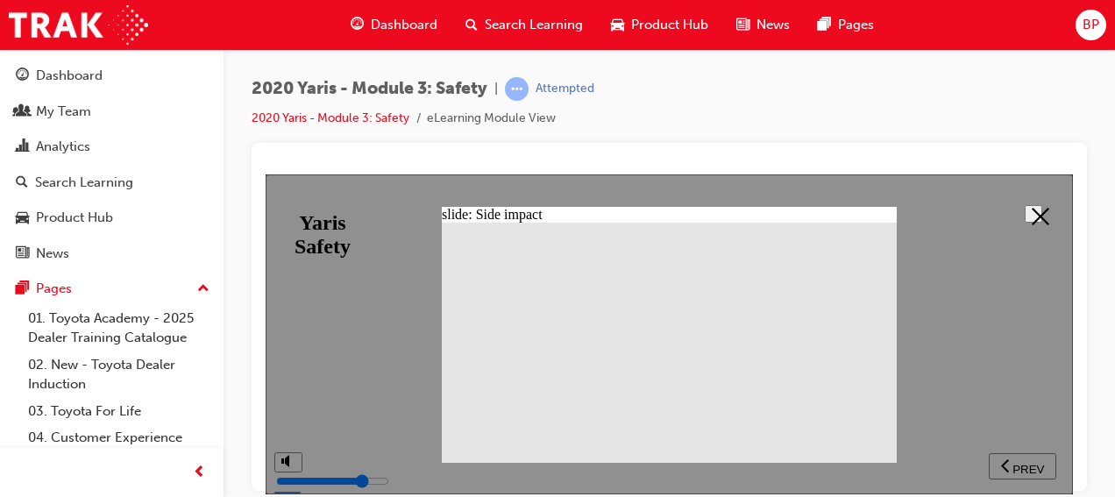
click at [1037, 207] on icon at bounding box center [1041, 216] width 18 height 18
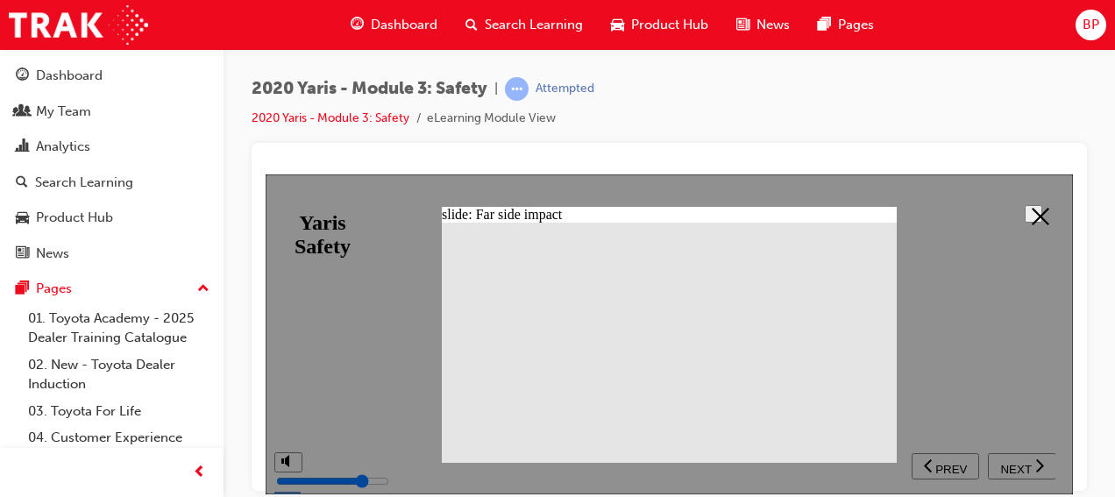
click at [1032, 219] on polygon at bounding box center [1041, 216] width 18 height 18
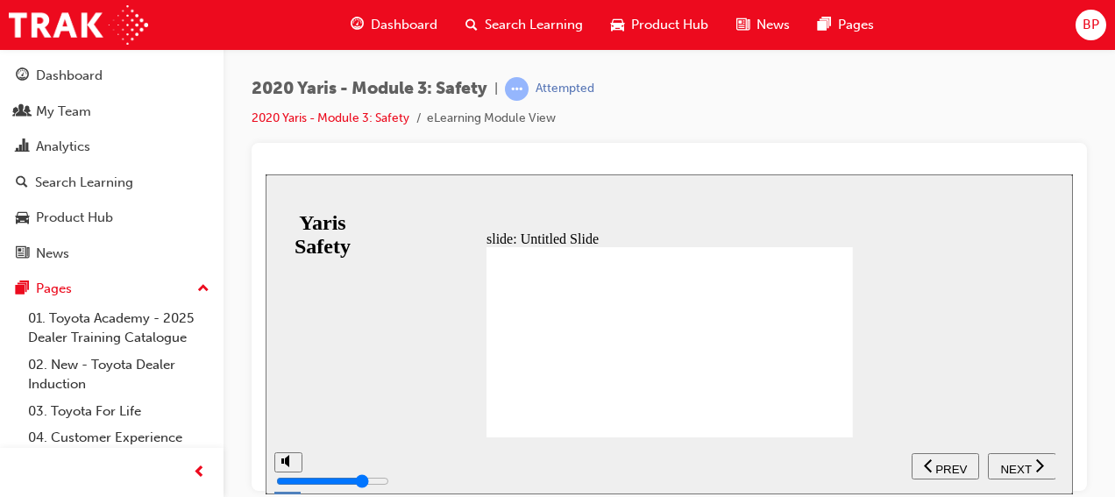
click at [1014, 462] on span "NEXT" at bounding box center [1015, 468] width 31 height 13
click at [1030, 472] on div "NEXT" at bounding box center [1022, 466] width 54 height 18
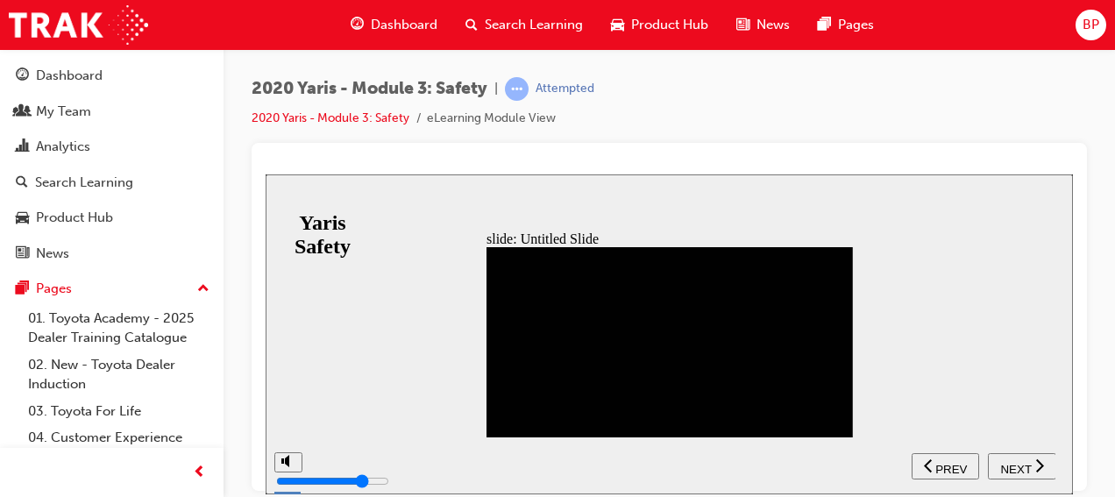
click at [1030, 472] on div "NEXT" at bounding box center [1022, 466] width 54 height 18
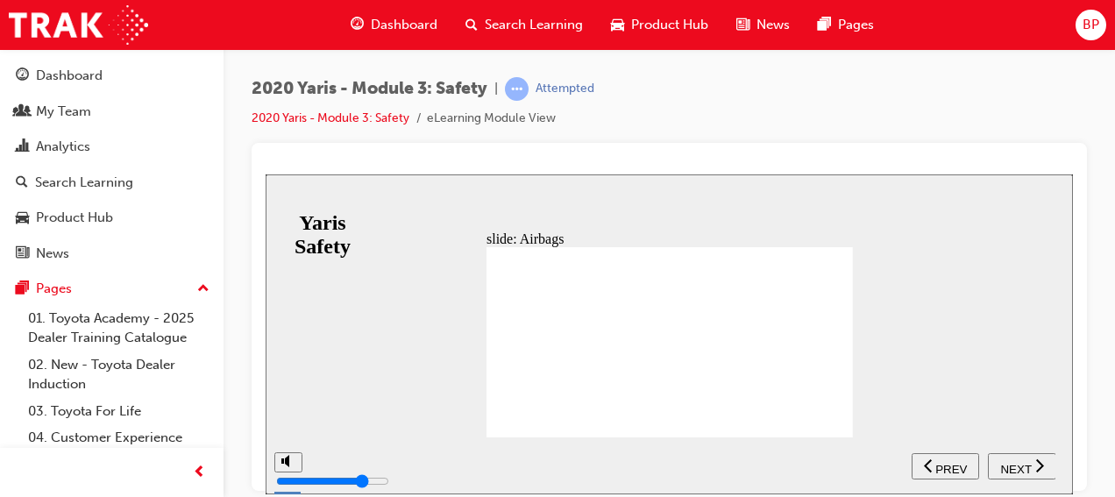
click at [1030, 472] on div "NEXT" at bounding box center [1022, 466] width 54 height 18
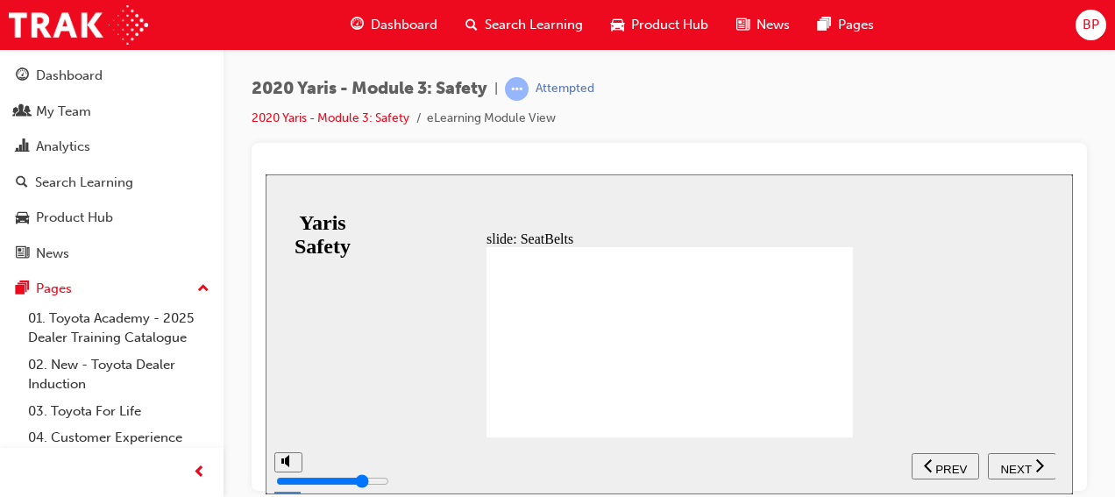
click at [1015, 465] on span "NEXT" at bounding box center [1015, 468] width 31 height 13
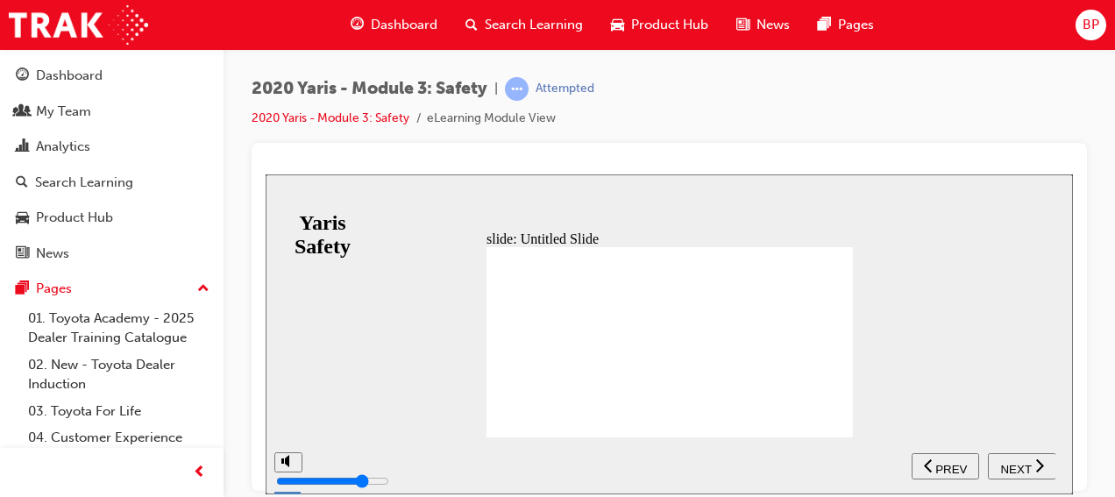
click at [1015, 465] on span "NEXT" at bounding box center [1015, 468] width 31 height 13
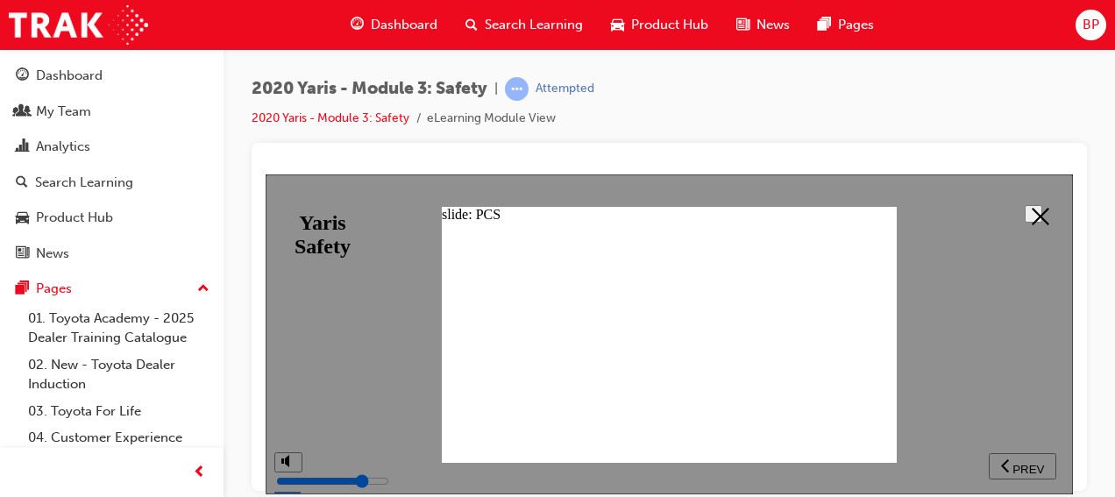
click at [1042, 222] on button at bounding box center [1034, 213] width 18 height 18
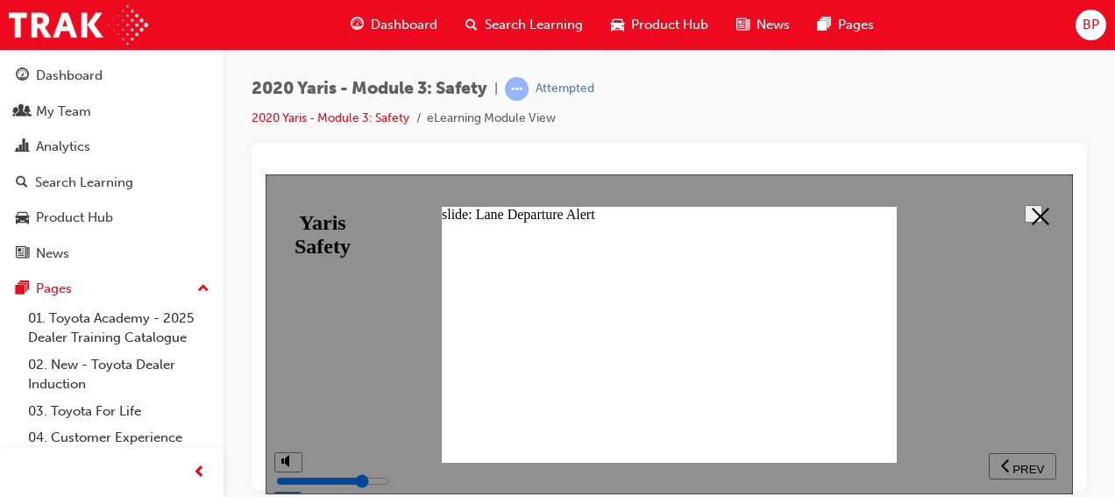
click at [1032, 210] on icon at bounding box center [1041, 216] width 18 height 18
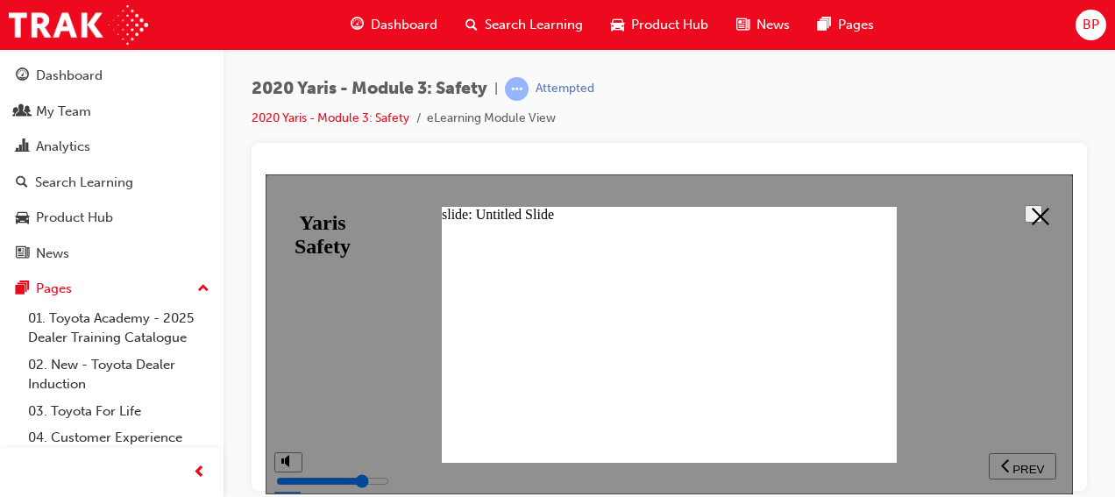
drag, startPoint x: 1026, startPoint y: 186, endPoint x: 1020, endPoint y: 202, distance: 16.9
click at [1020, 202] on div "slide: Untitled Slide In addition to the features in the current Toyota Safety …" at bounding box center [669, 488] width 807 height 629
click at [1025, 204] on button at bounding box center [1034, 213] width 18 height 18
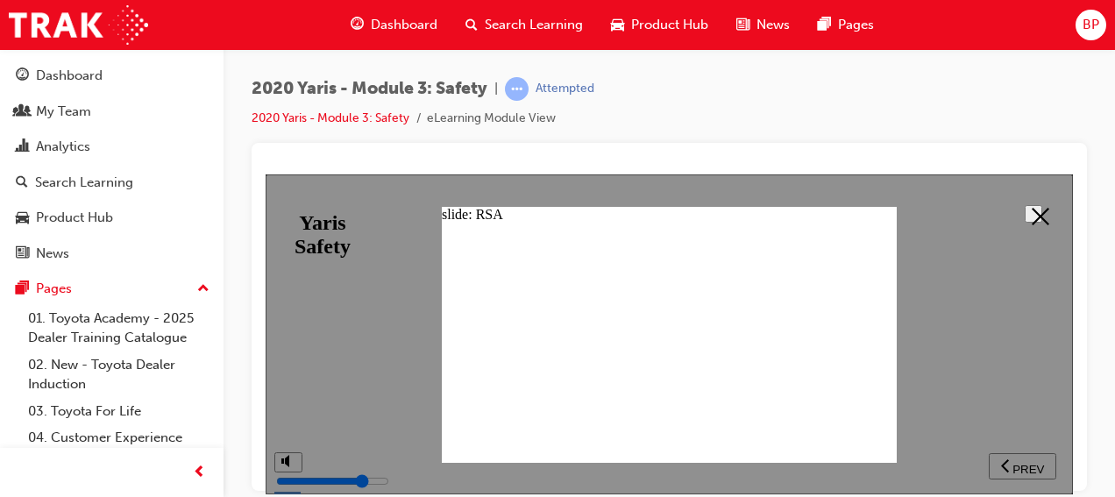
click at [1034, 216] on icon at bounding box center [1041, 216] width 18 height 18
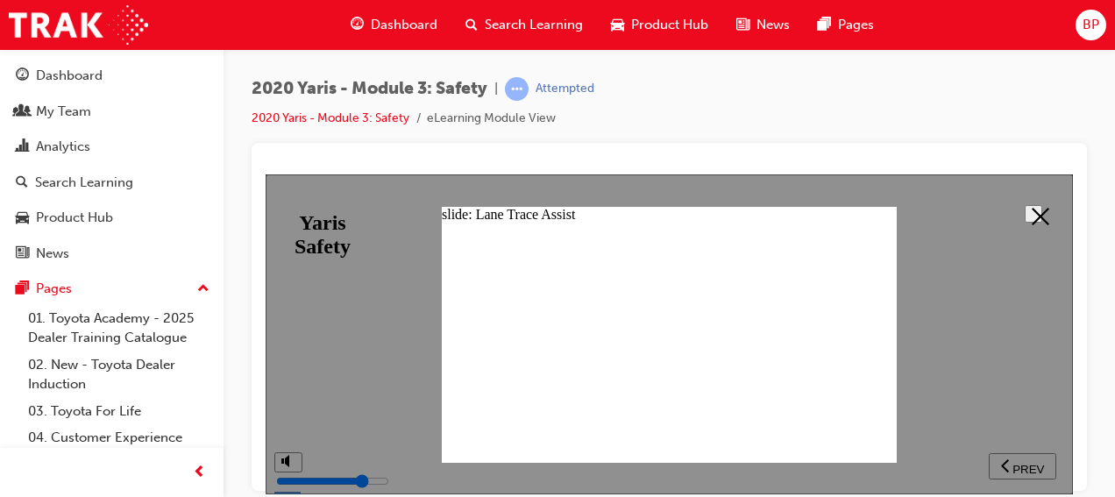
click at [1025, 210] on button at bounding box center [1034, 213] width 18 height 18
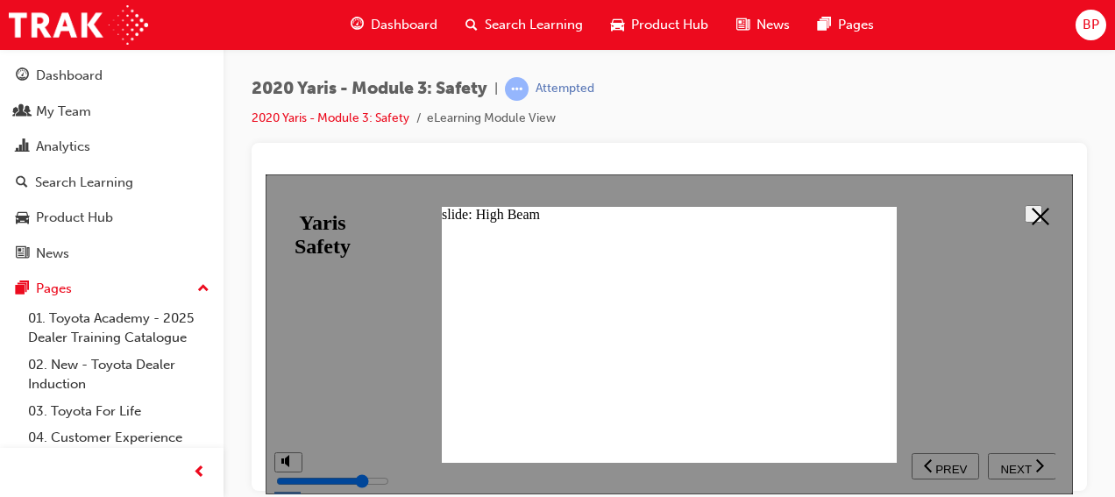
click at [1033, 211] on polygon at bounding box center [1041, 216] width 18 height 18
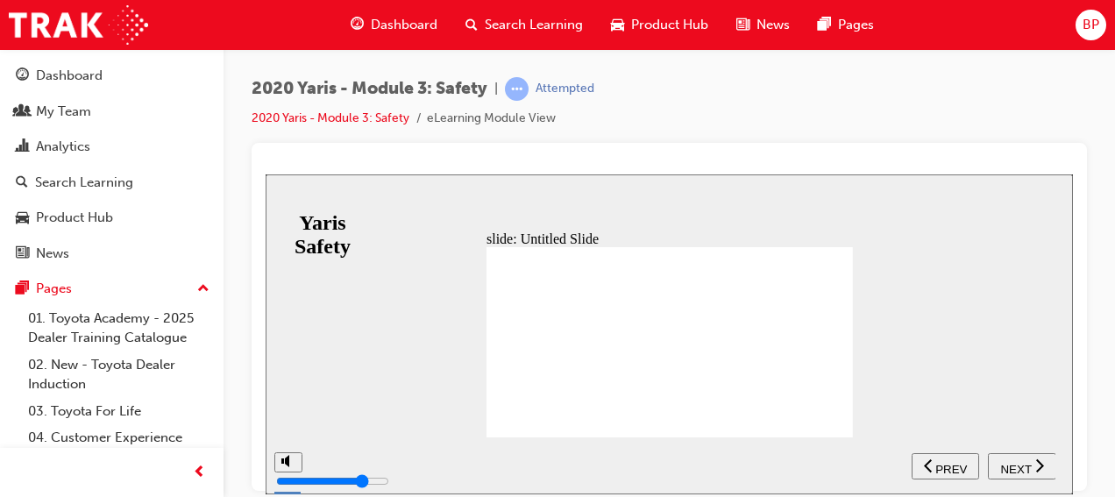
click at [1021, 463] on span "NEXT" at bounding box center [1015, 468] width 31 height 13
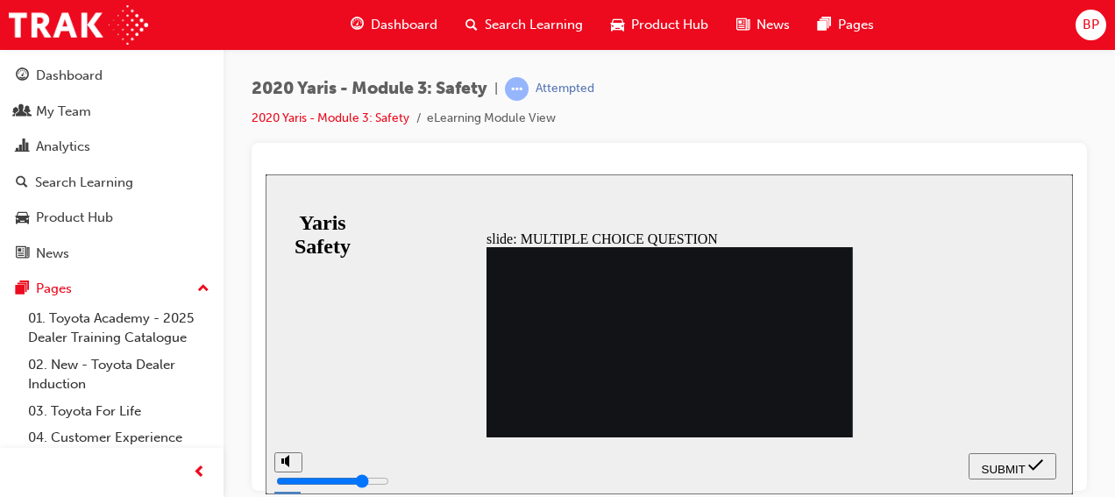
radio input "true"
click at [1006, 456] on button "SUBMIT" at bounding box center [1013, 465] width 88 height 26
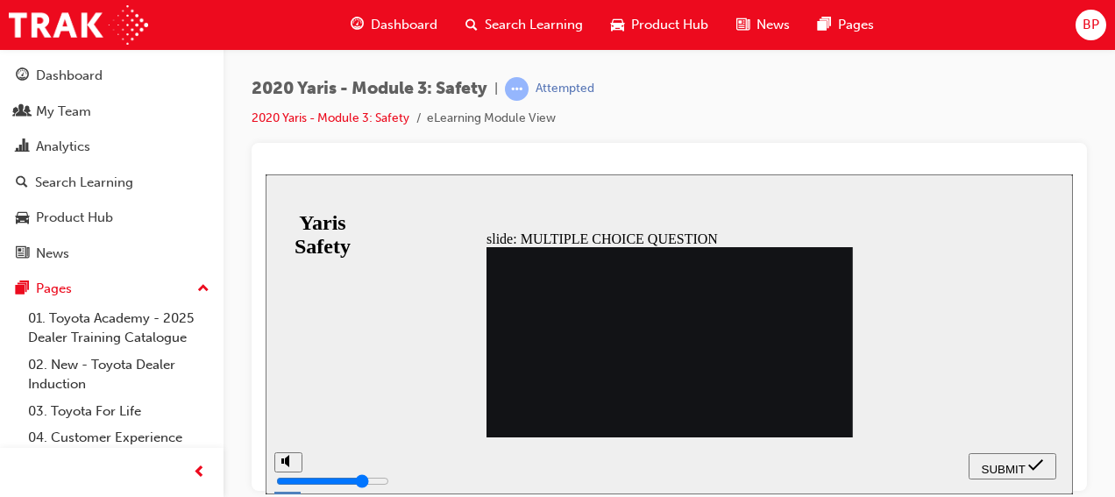
radio input "true"
click at [999, 457] on div "SUBMIT" at bounding box center [1013, 466] width 74 height 18
click at [998, 456] on button "SUBMIT" at bounding box center [1013, 465] width 88 height 26
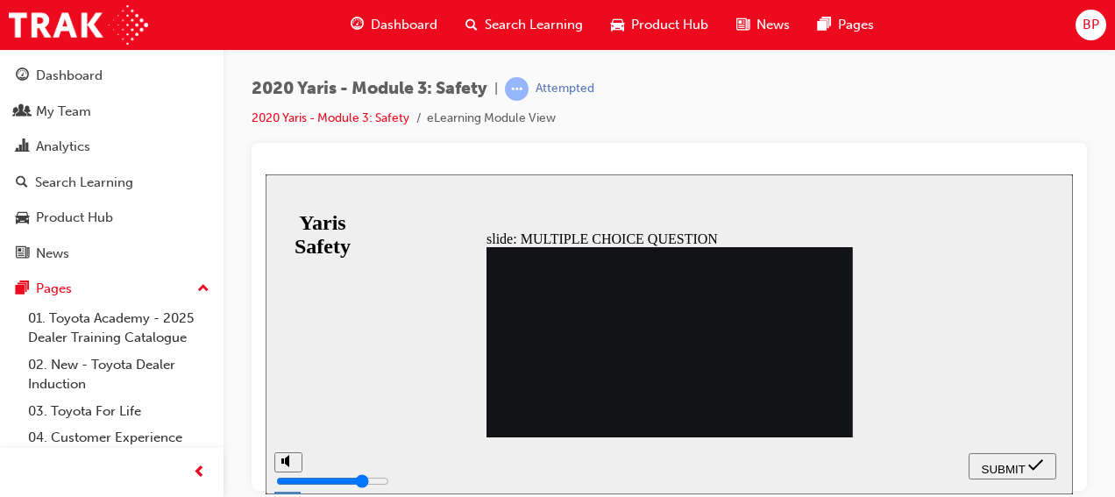
radio input "false"
radio input "true"
click at [980, 467] on div "SUBMIT" at bounding box center [1013, 466] width 74 height 18
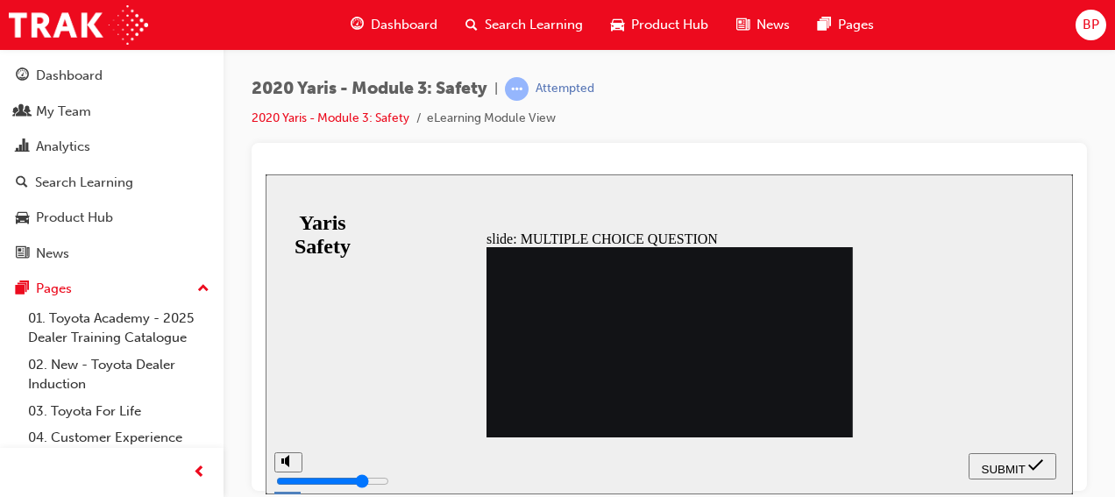
radio input "true"
click at [994, 464] on span "SUBMIT" at bounding box center [1004, 468] width 44 height 13
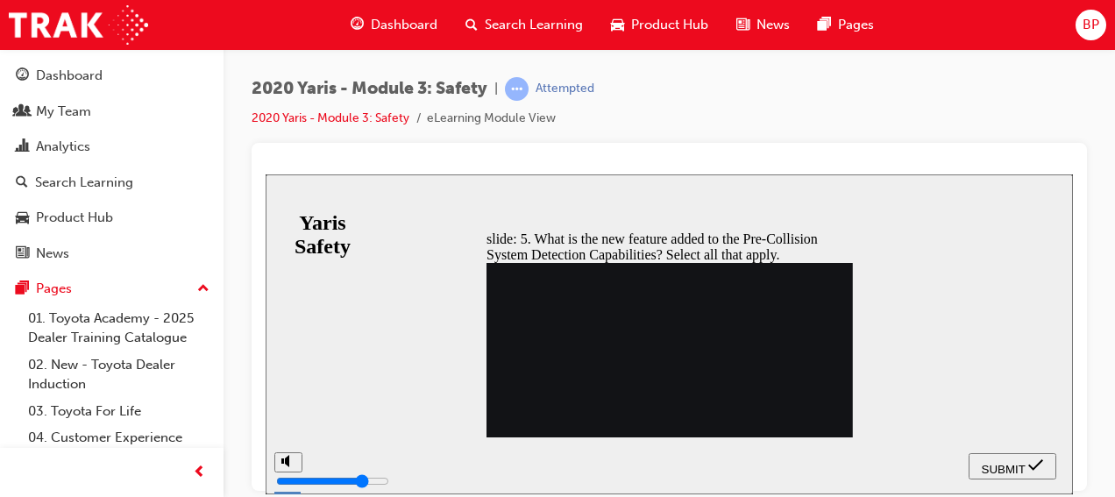
click at [594, 437] on section "SUBMIT NEXT PREV" at bounding box center [669, 465] width 807 height 57
checkbox input "true"
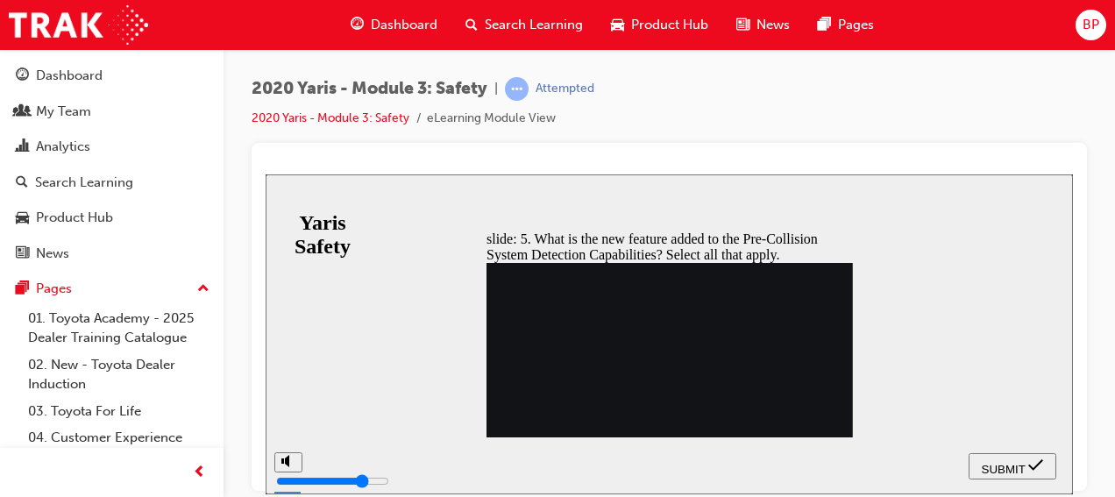
click at [999, 465] on span "SUBMIT" at bounding box center [1004, 468] width 44 height 13
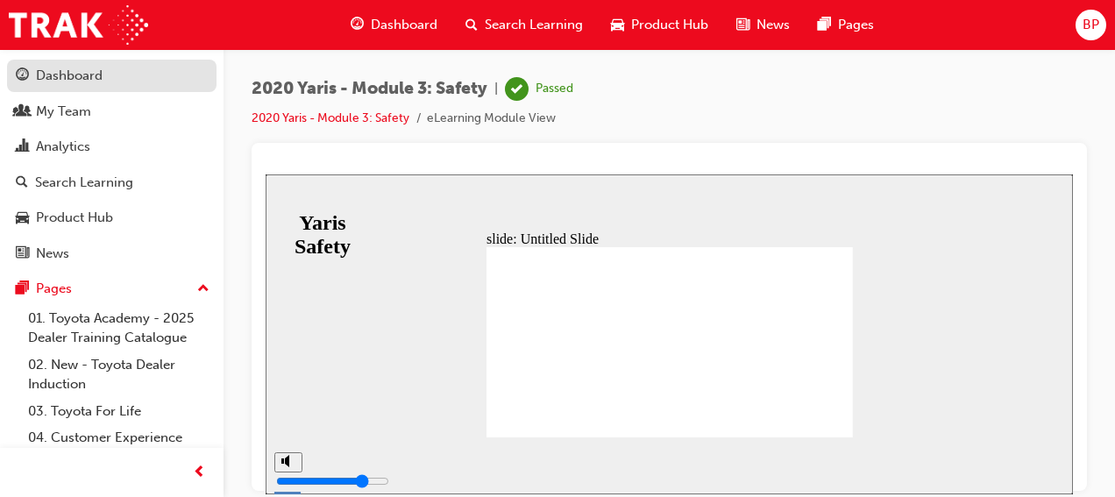
click at [87, 79] on div "Dashboard" at bounding box center [69, 76] width 67 height 20
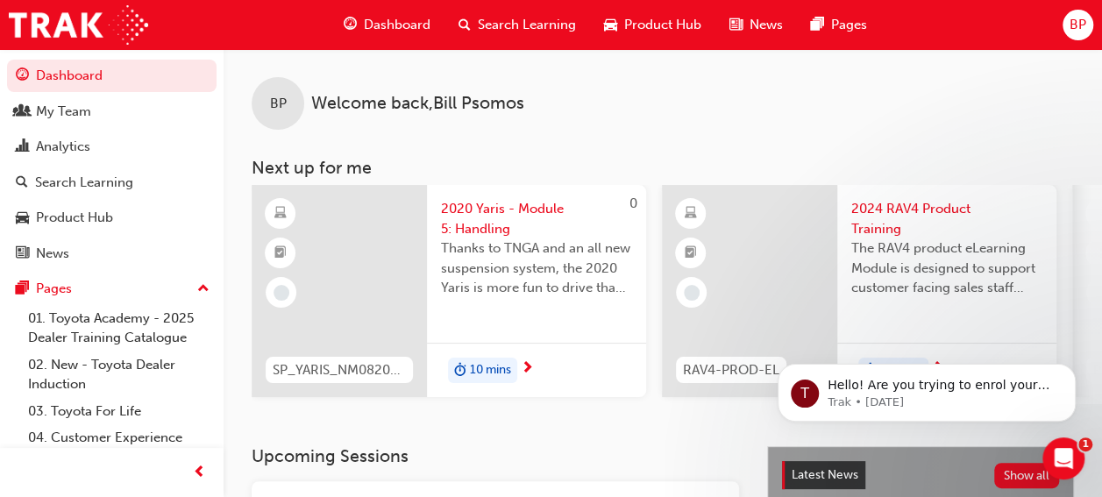
click at [445, 208] on span "2020 Yaris - Module 5: Handling" at bounding box center [536, 218] width 191 height 39
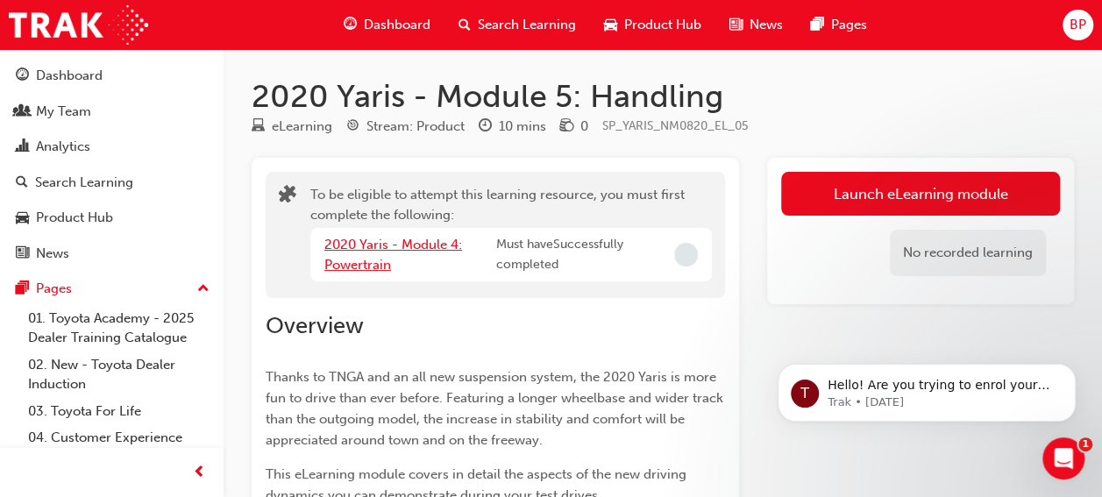
click at [389, 244] on link "2020 Yaris - Module 4: Powertrain" at bounding box center [393, 255] width 138 height 36
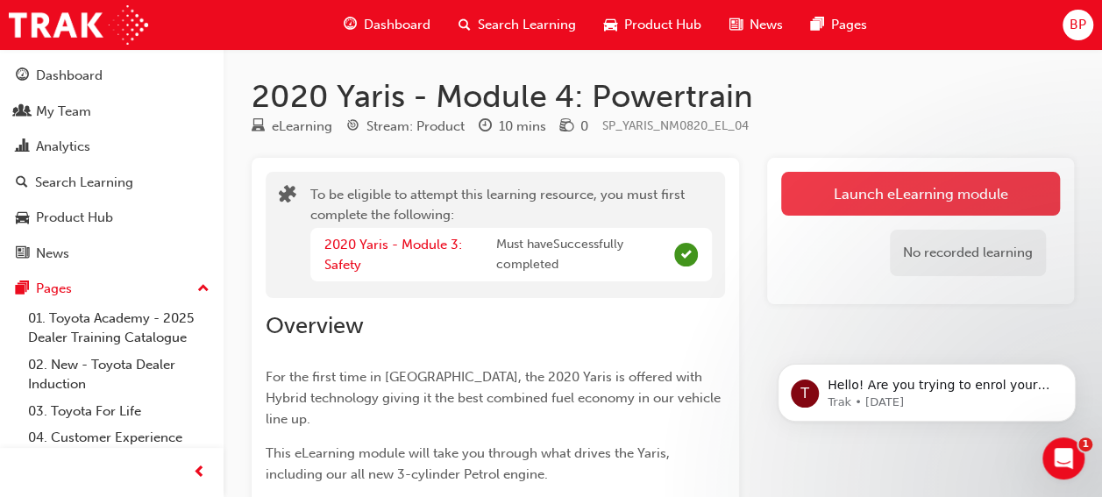
click at [871, 188] on button "Launch eLearning module" at bounding box center [920, 194] width 279 height 44
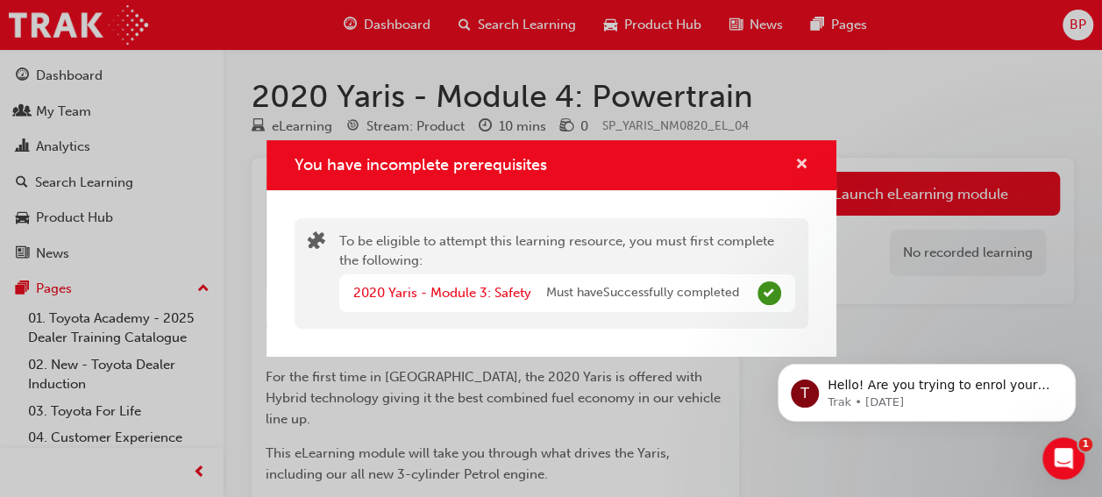
click at [795, 169] on button "You have incomplete prerequisites" at bounding box center [801, 165] width 13 height 22
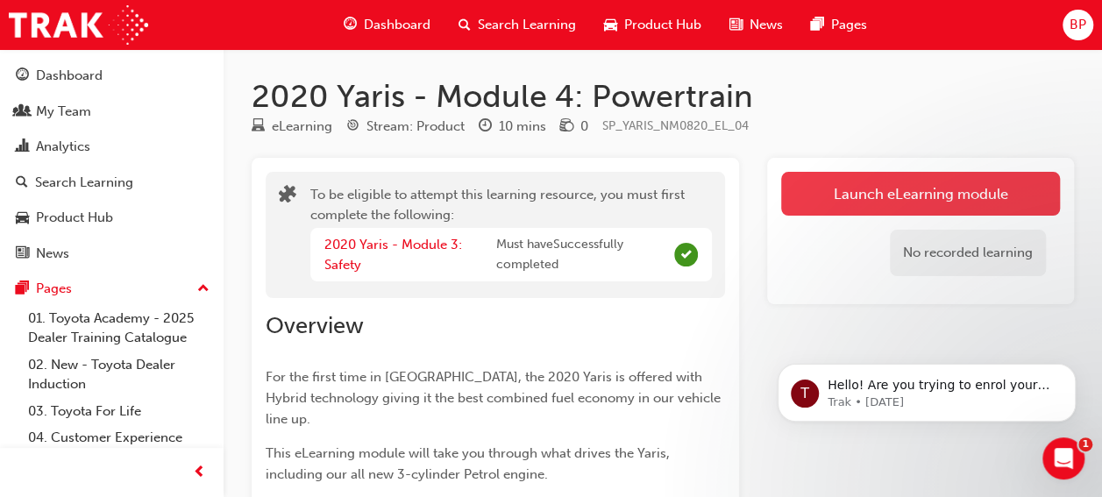
click at [864, 201] on button "Launch eLearning module" at bounding box center [920, 194] width 279 height 44
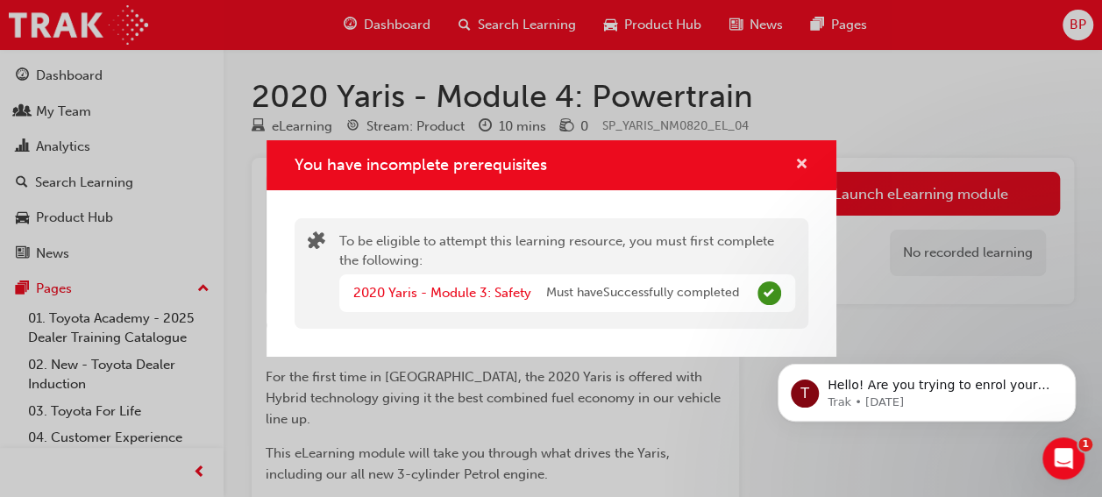
click at [796, 158] on span "cross-icon" at bounding box center [801, 166] width 13 height 16
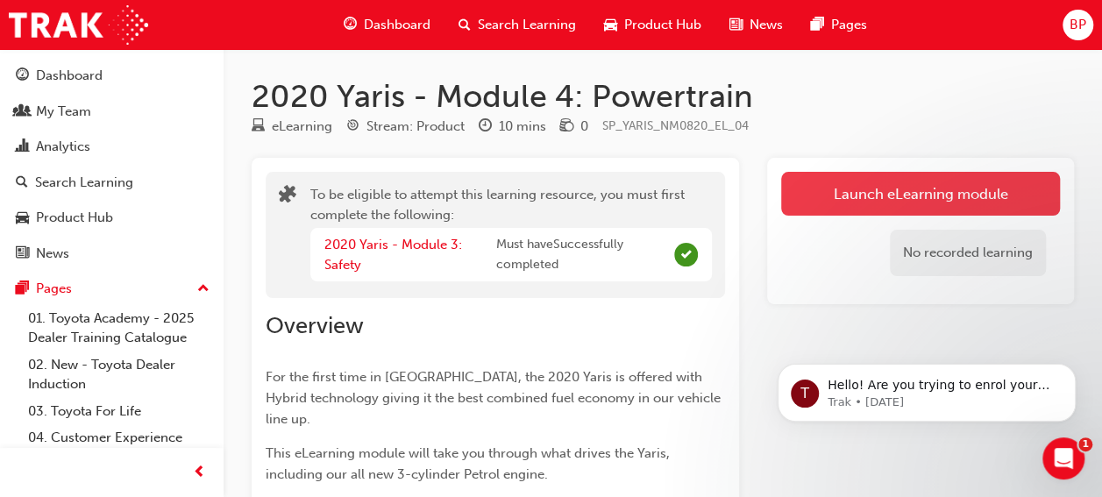
click at [836, 192] on button "Launch eLearning module" at bounding box center [920, 194] width 279 height 44
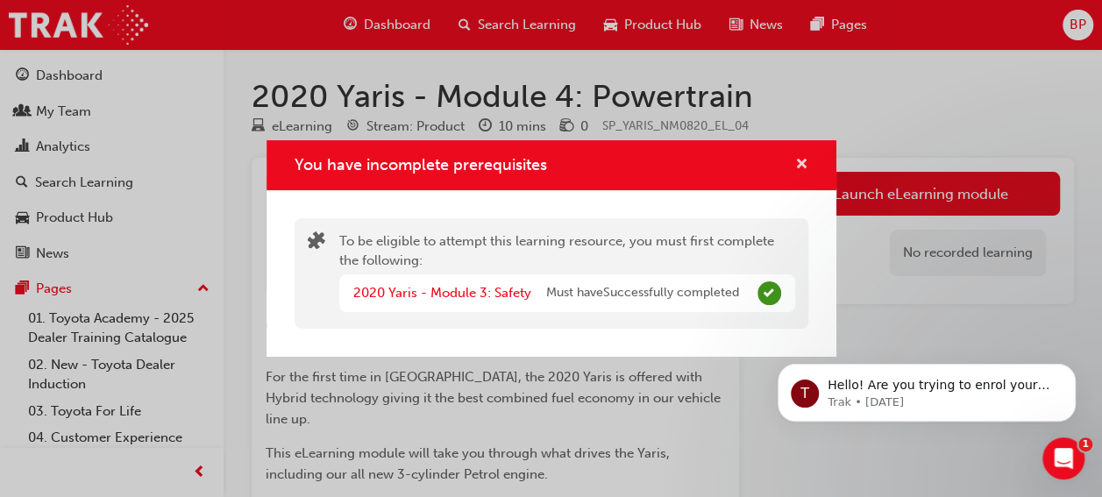
click at [798, 164] on span "cross-icon" at bounding box center [801, 166] width 13 height 16
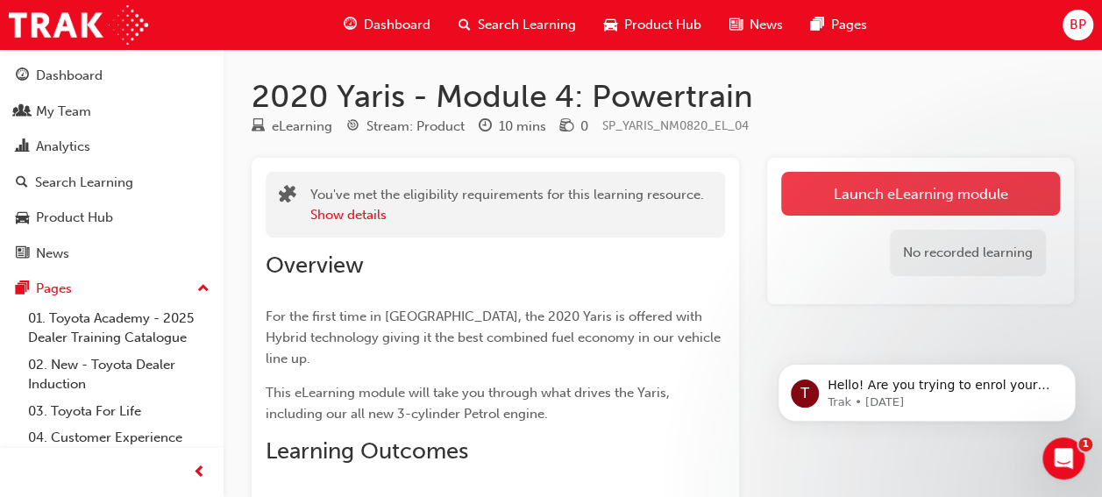
click at [831, 197] on link "Launch eLearning module" at bounding box center [920, 194] width 279 height 44
